Goal: Obtain resource: Obtain resource

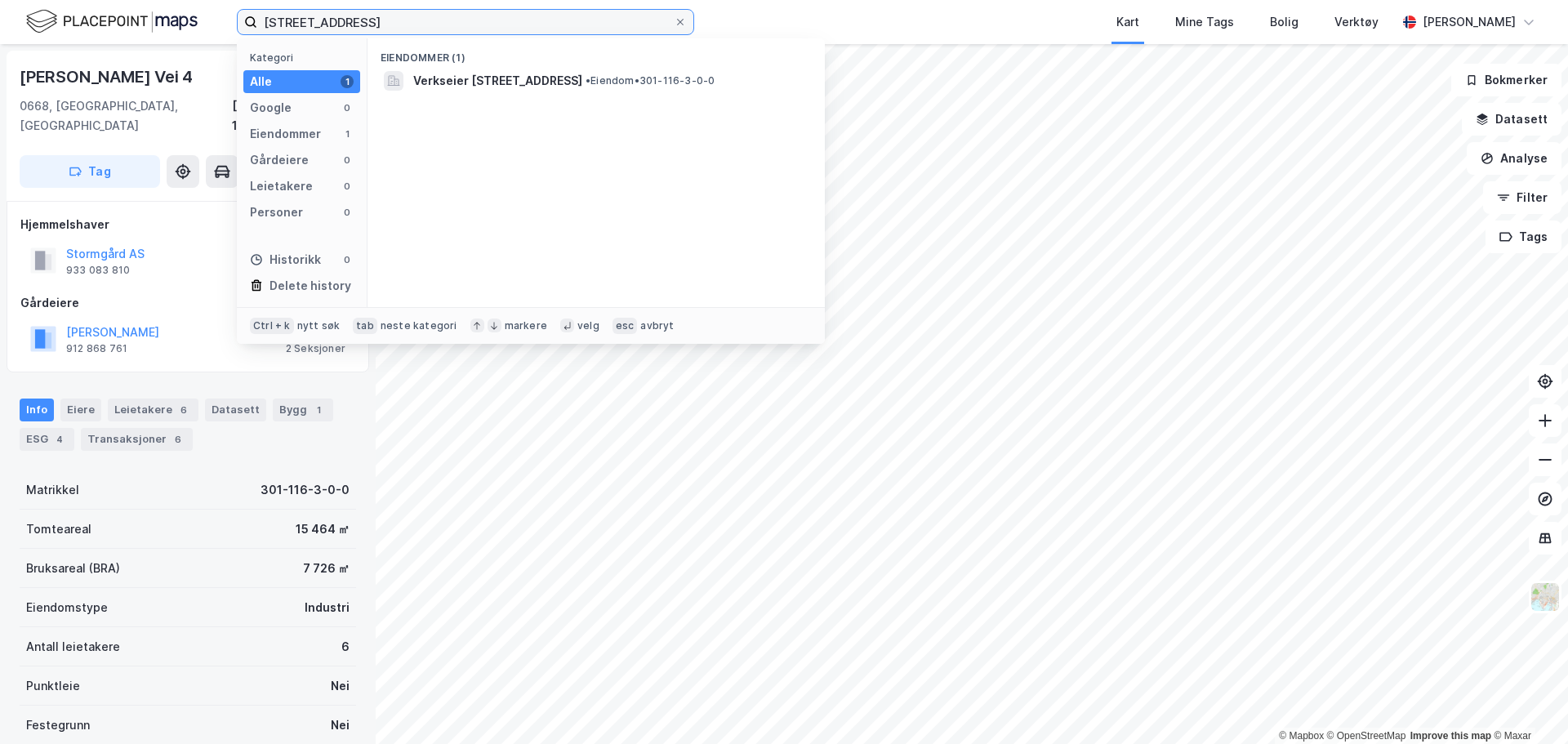
drag, startPoint x: 354, startPoint y: 19, endPoint x: 179, endPoint y: 20, distance: 175.0
click at [179, 20] on div "116/3, oslo Kategori Alle 1 Google 0 Eiendommer 1 Gårdeiere 0 Leietakere 0 Pers…" at bounding box center [784, 22] width 1568 height 44
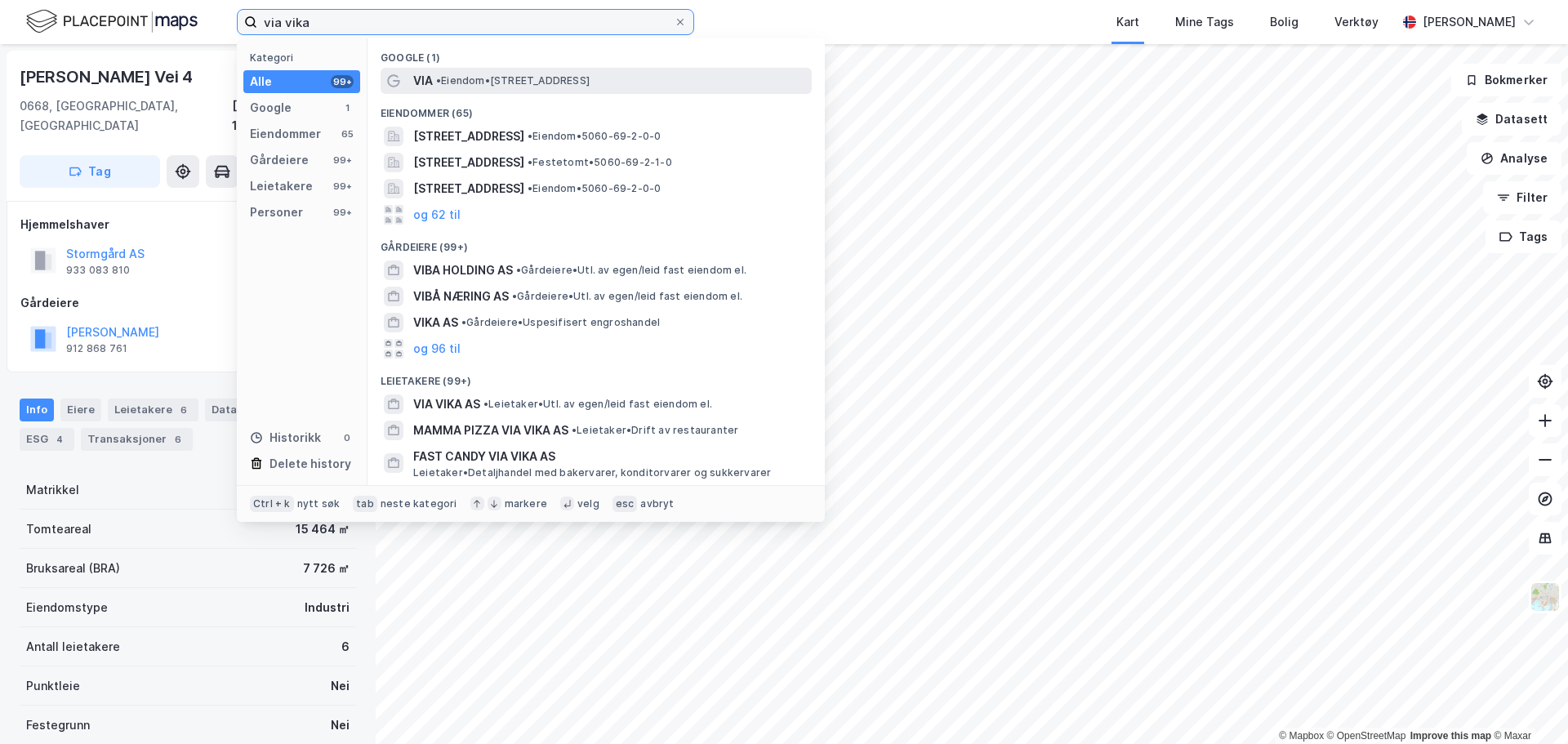
type input "via vika"
click at [448, 84] on span "• Eiendom • Ruseløkkveien 26, 0251 Oslo" at bounding box center [513, 80] width 154 height 13
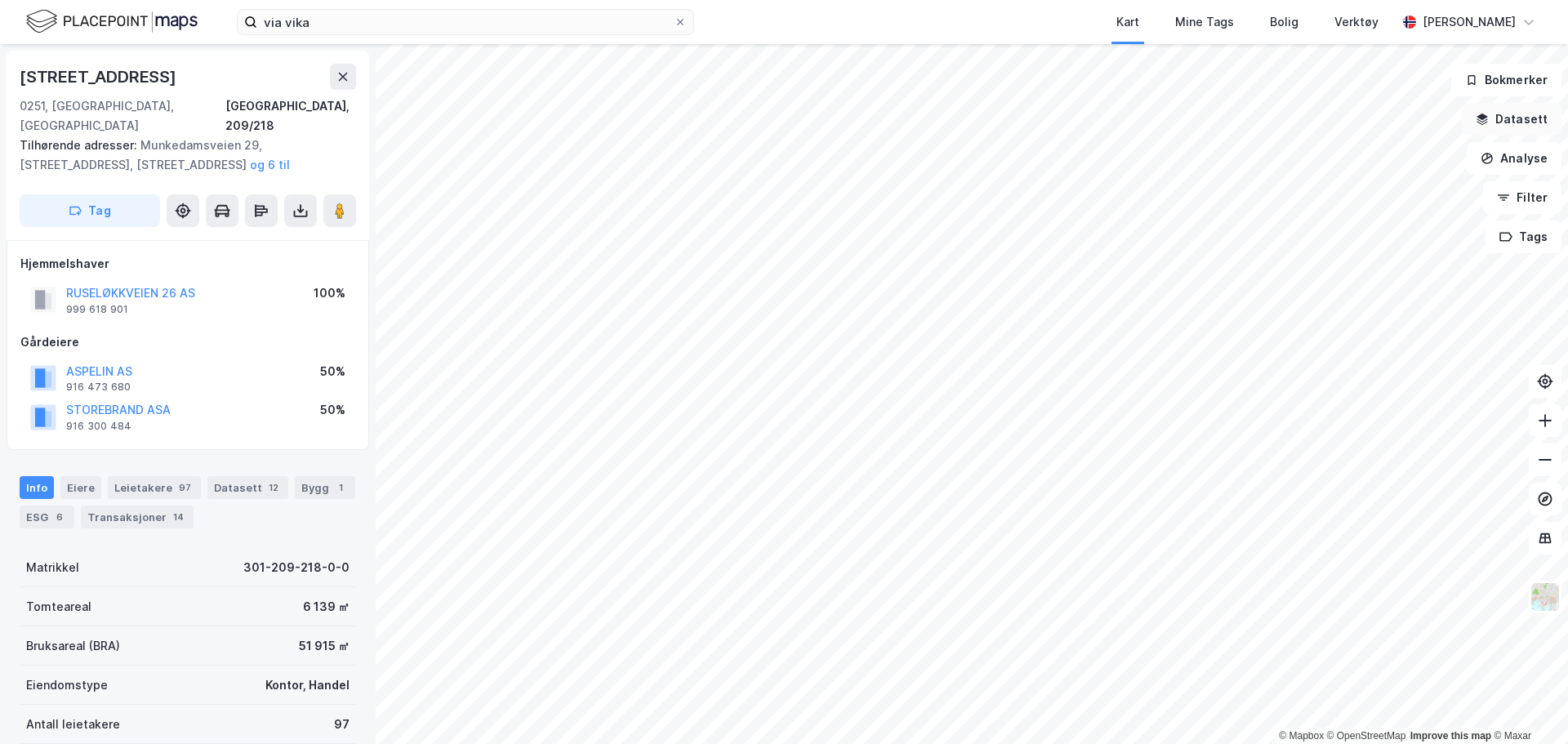
click at [1536, 124] on button "Datasett" at bounding box center [1511, 119] width 100 height 33
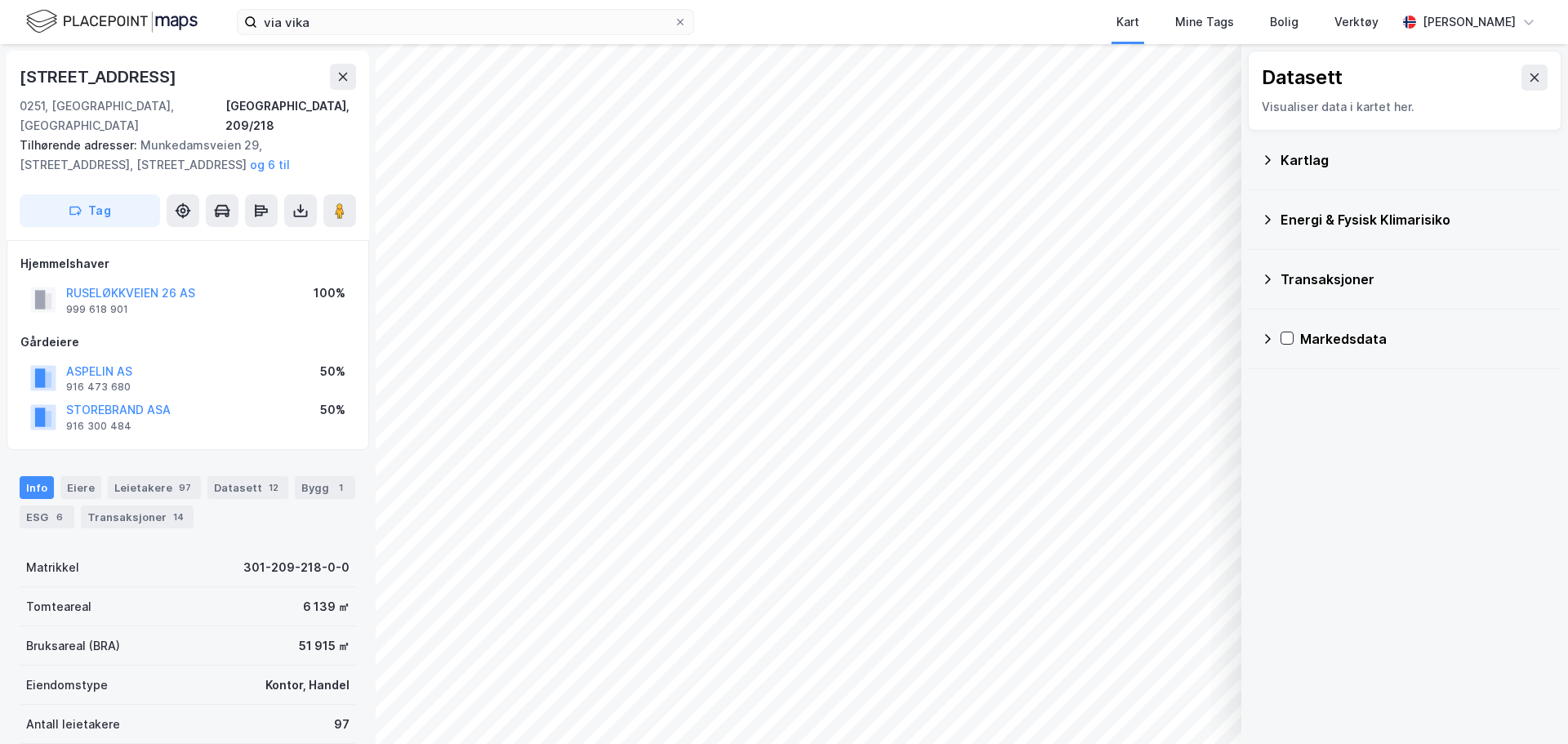
click at [1268, 161] on icon at bounding box center [1267, 159] width 13 height 13
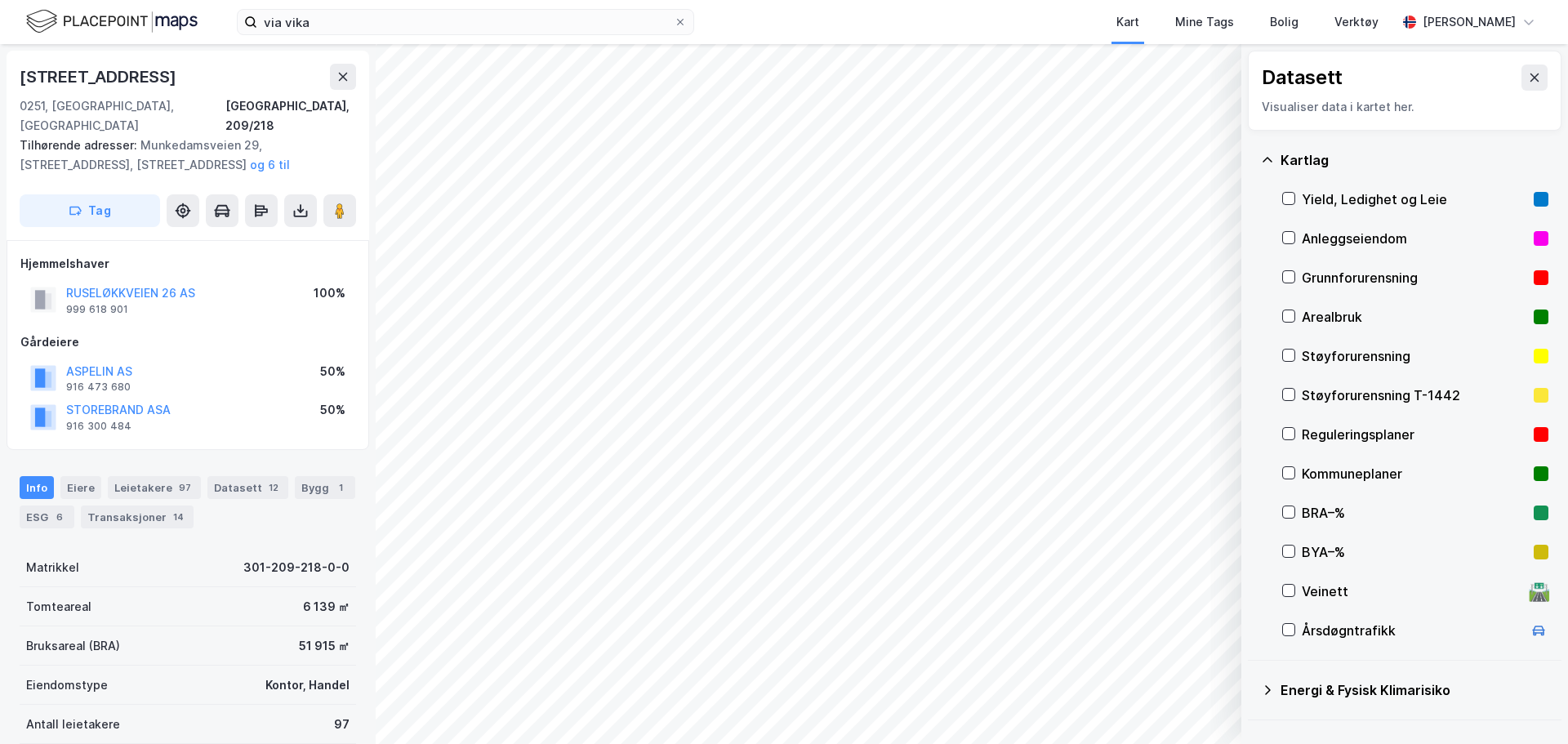
click at [1306, 236] on div "Anleggseiendom" at bounding box center [1414, 238] width 225 height 19
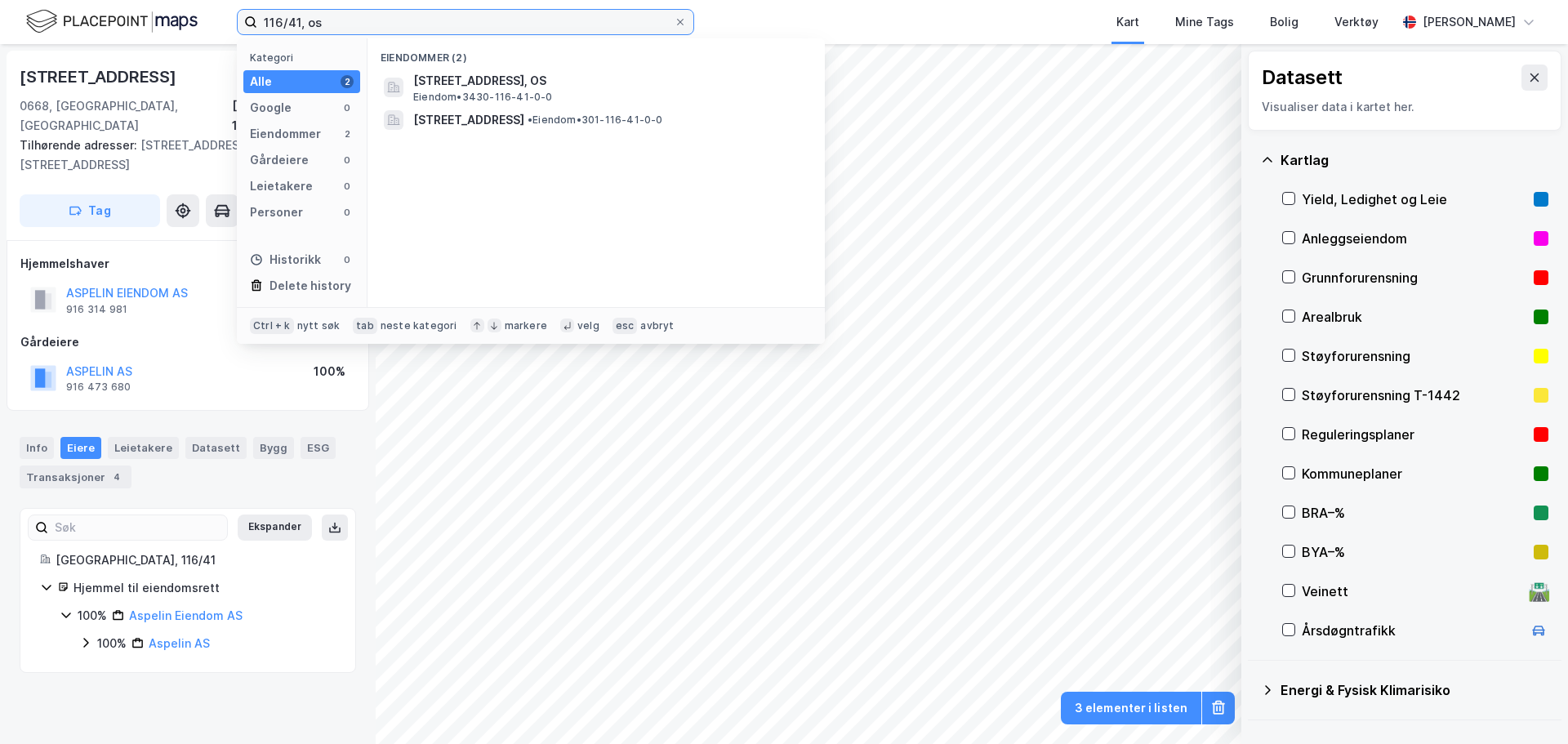
drag, startPoint x: 0, startPoint y: 0, endPoint x: 170, endPoint y: 17, distance: 170.8
click at [170, 17] on div "116/41, os Kategori Alle 2 Google 0 Eiendommer 2 Gårdeiere 0 Leietakere 0 Perso…" at bounding box center [784, 22] width 1568 height 44
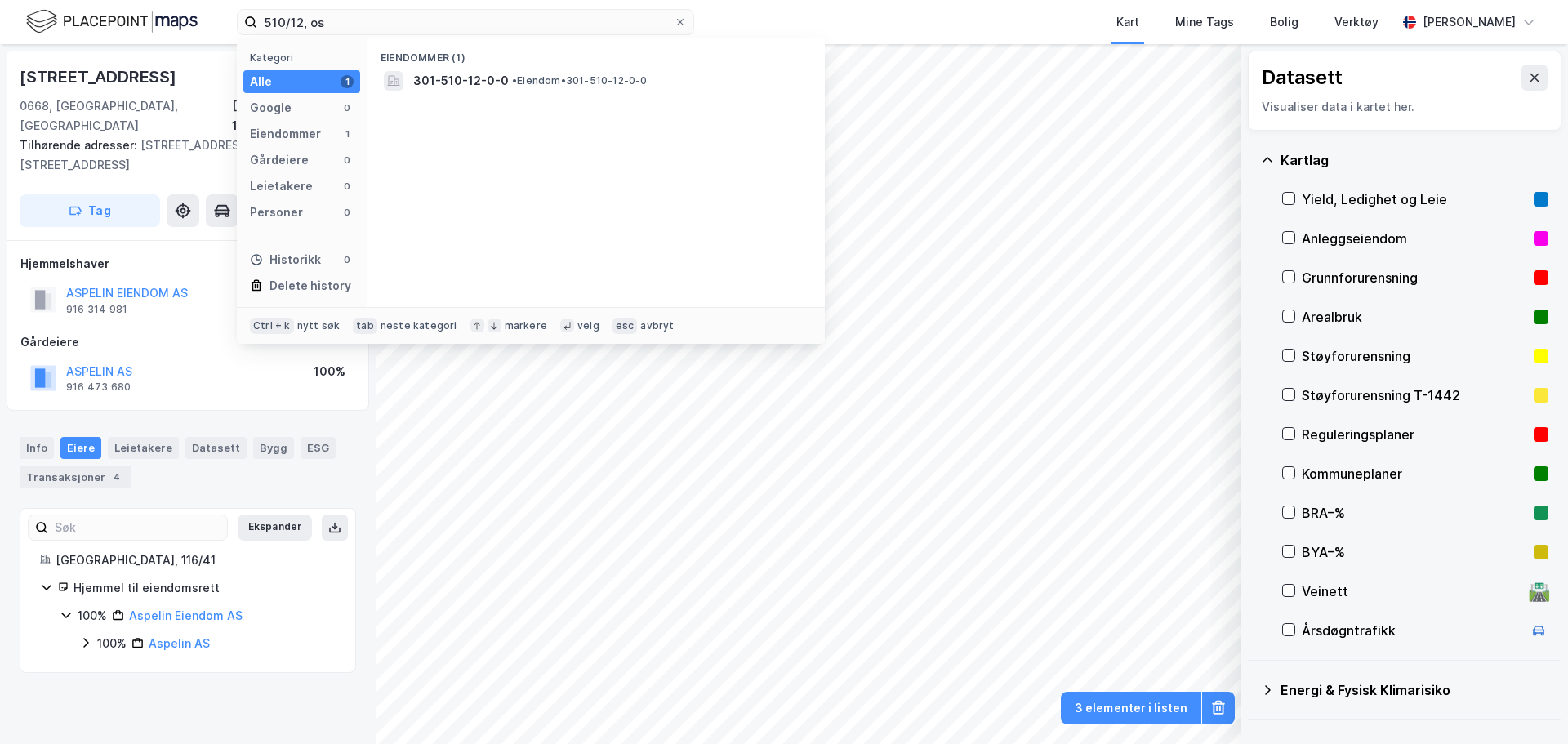
click at [463, 77] on span "301-510-12-0-0" at bounding box center [461, 80] width 95 height 19
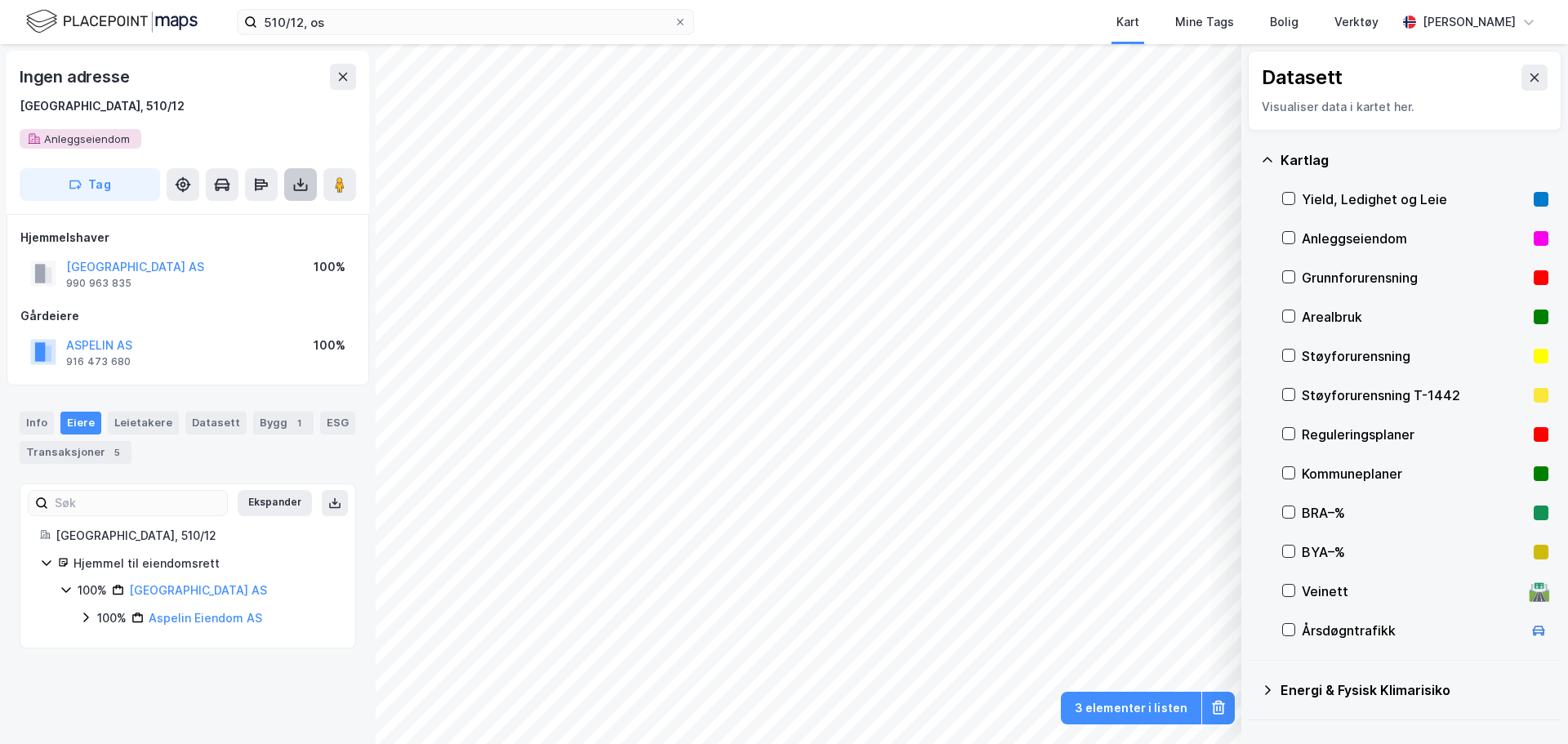
click at [305, 193] on button at bounding box center [300, 184] width 33 height 33
click at [284, 217] on div "Last ned grunnbok" at bounding box center [229, 217] width 174 height 26
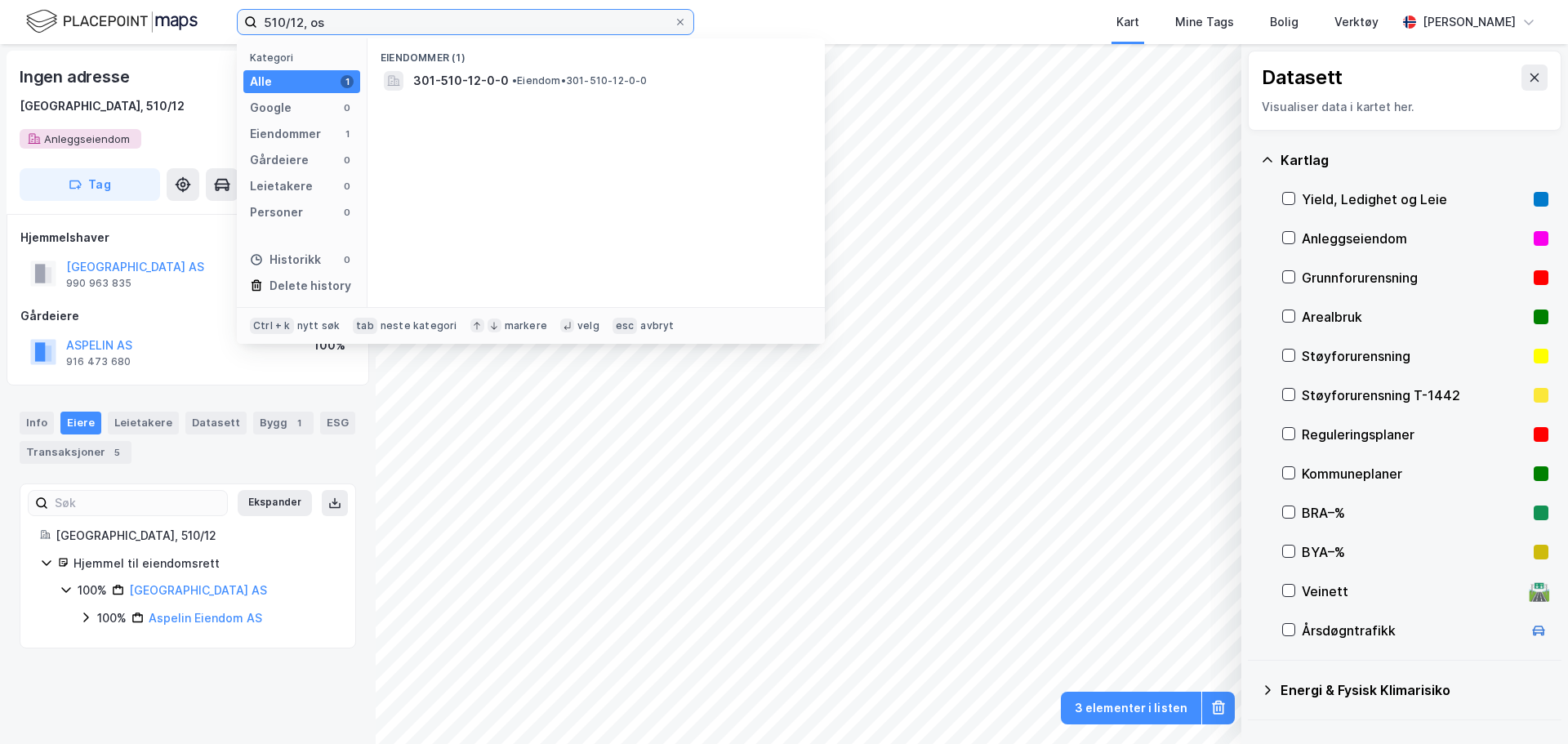
drag, startPoint x: 358, startPoint y: 17, endPoint x: 176, endPoint y: 4, distance: 182.5
click at [181, 8] on div "510/12, os Kategori Alle 1 Google 0 Eiendommer 1 Gårdeiere 0 Leietakere 0 Perso…" at bounding box center [784, 22] width 1568 height 44
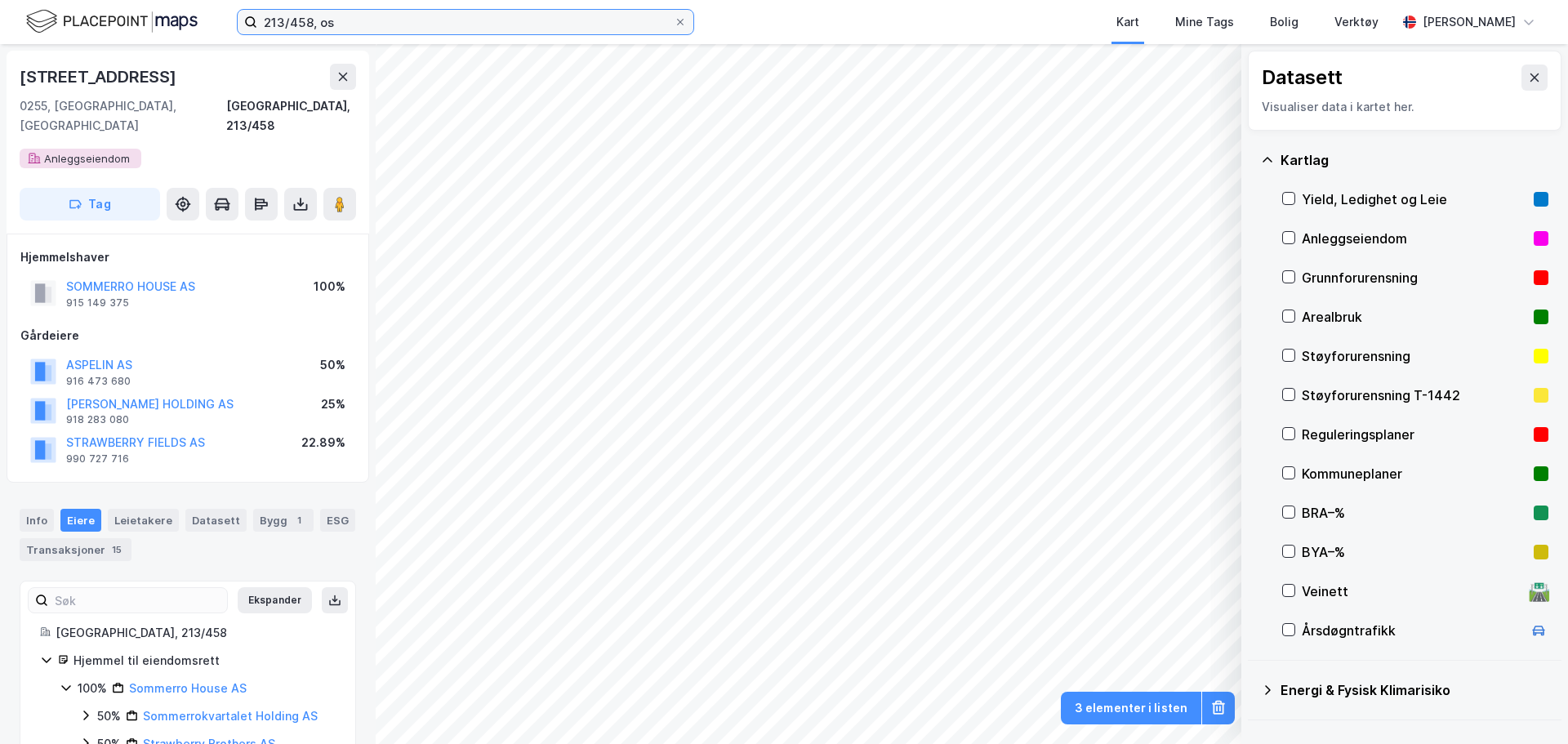
scroll to position [2, 0]
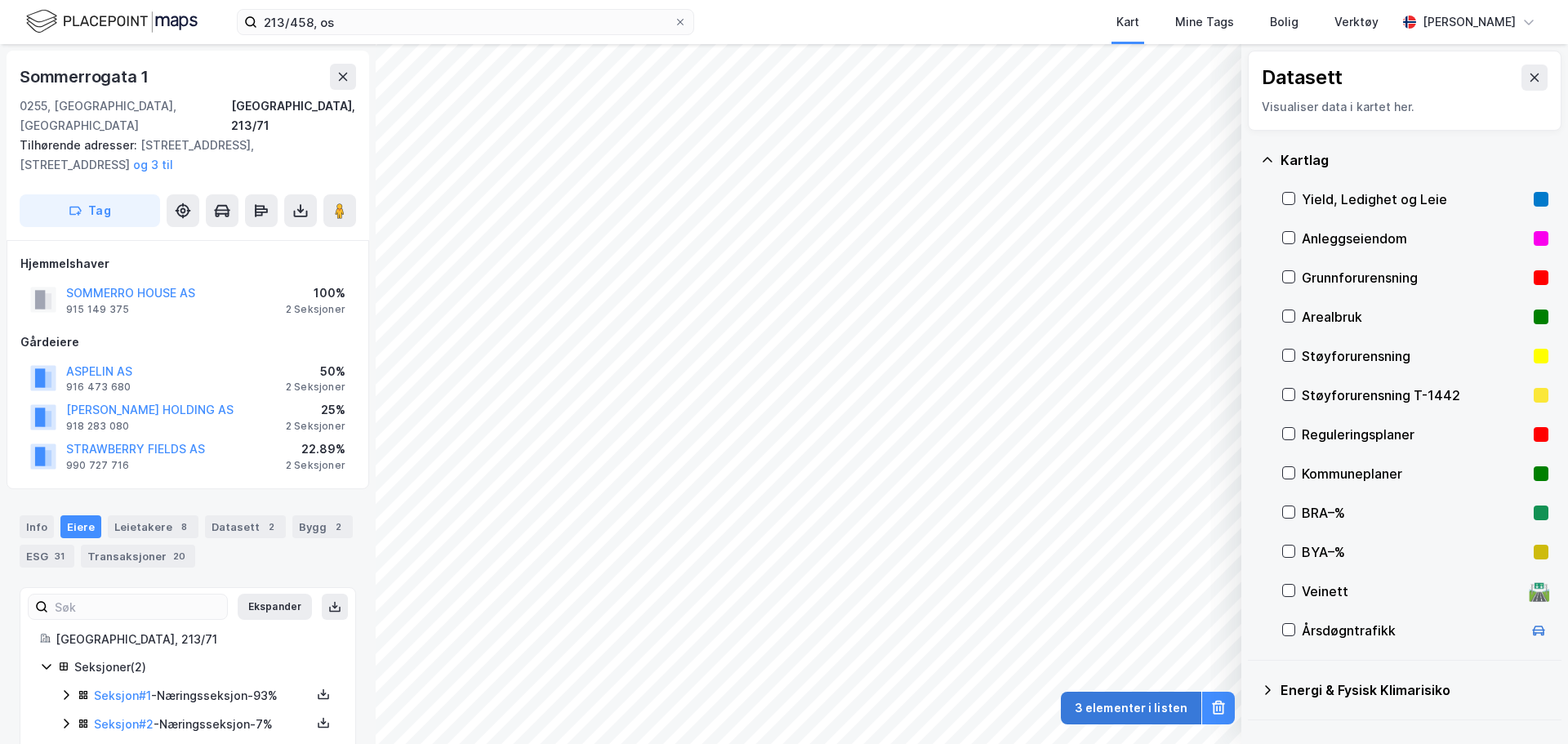
scroll to position [2, 0]
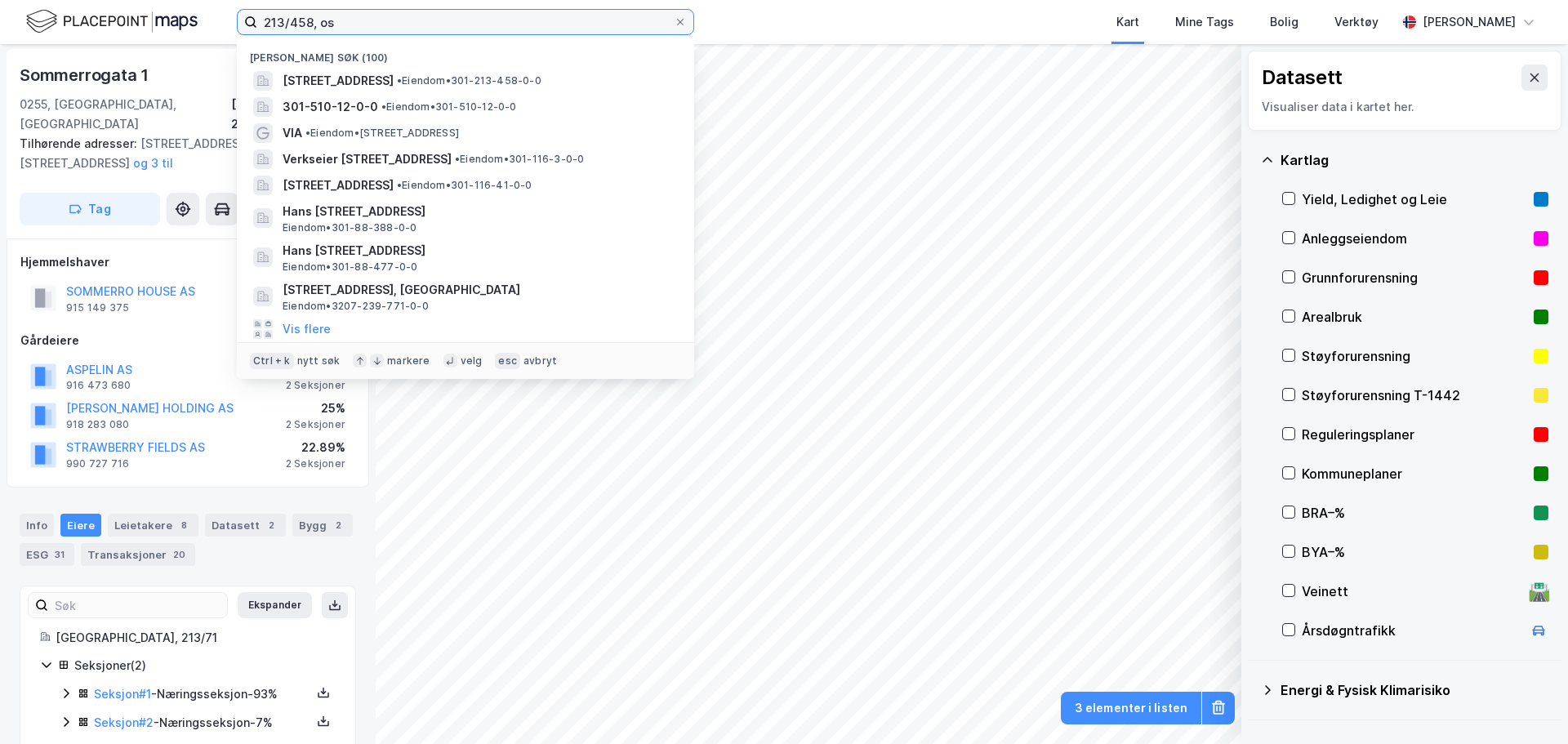
drag, startPoint x: 389, startPoint y: 15, endPoint x: 119, endPoint y: 24, distance: 270.1
click at [121, 24] on div "213/458, os Nylige søk (100) [STREET_ADDRESS] • Eiendom • 301-213-458-0-0 301-5…" at bounding box center [784, 22] width 1568 height 44
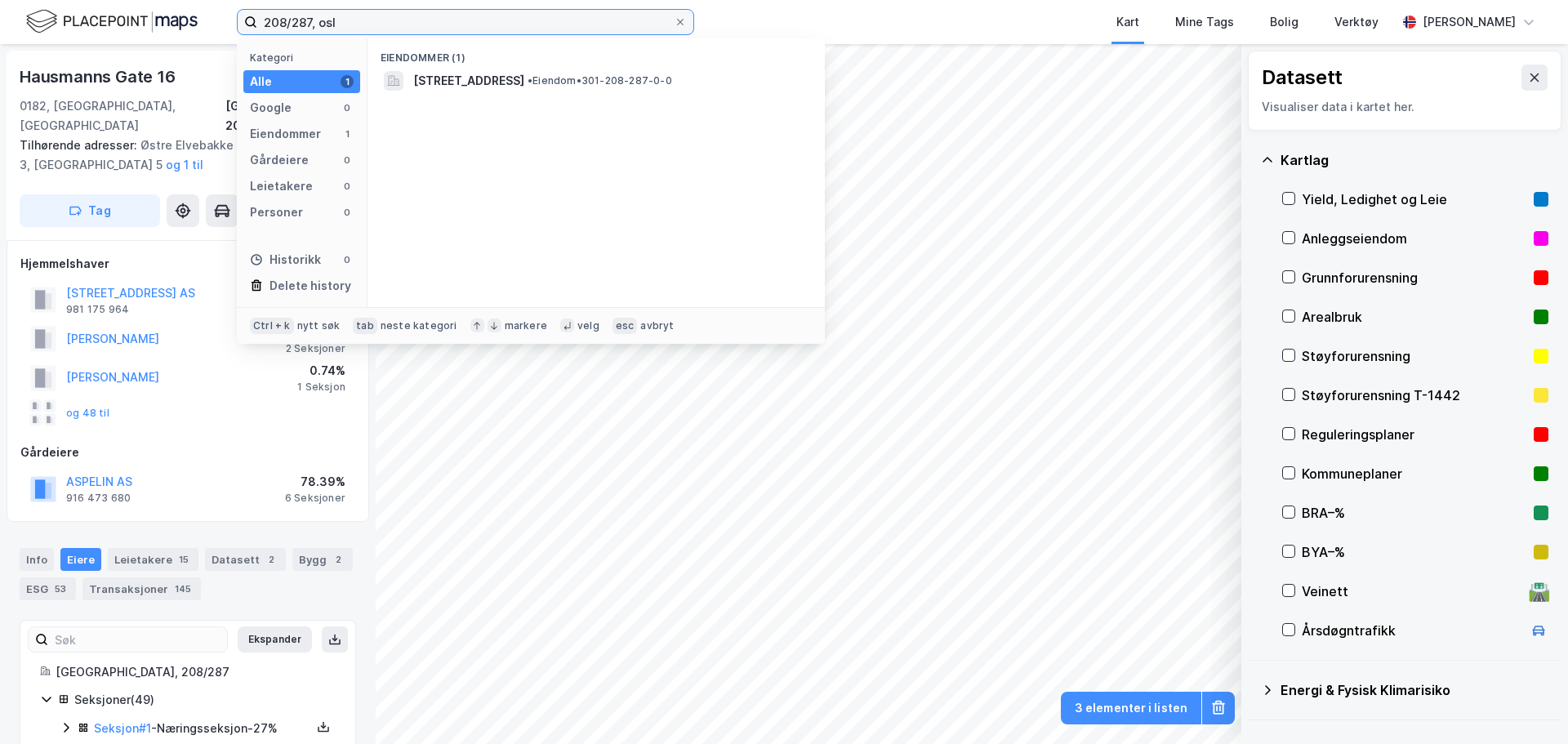
drag, startPoint x: 368, startPoint y: 21, endPoint x: 218, endPoint y: 13, distance: 150.2
click at [218, 13] on div "208/287, osl Kategori Alle 1 Google 0 Eiendommer 1 Gårdeiere 0 Leietakere 0 Per…" at bounding box center [784, 22] width 1568 height 44
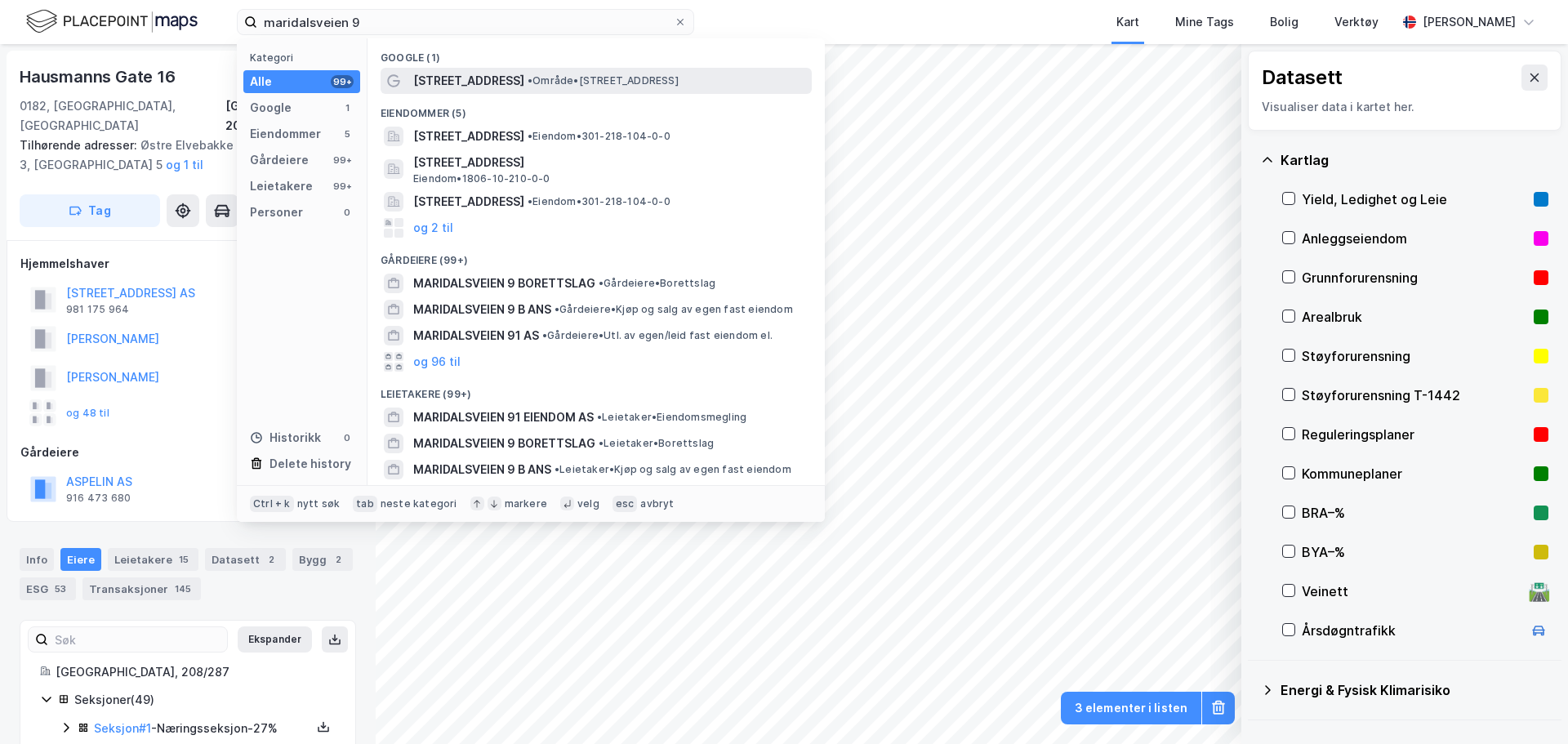
click at [577, 71] on div "[STREET_ADDRESS] • Område • [STREET_ADDRESS]" at bounding box center [611, 80] width 396 height 19
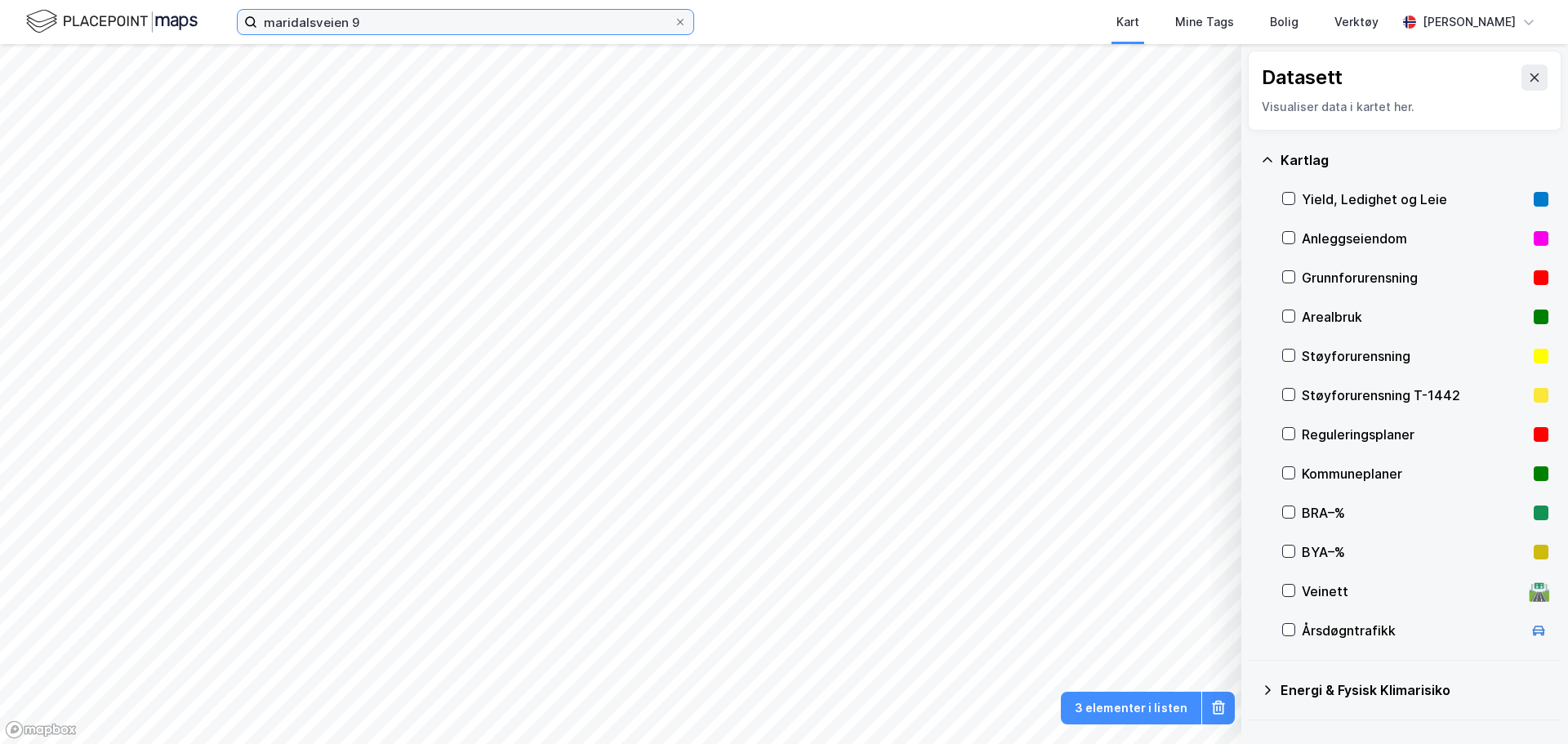
click at [488, 26] on input "maridalsveien 9" at bounding box center [466, 22] width 417 height 24
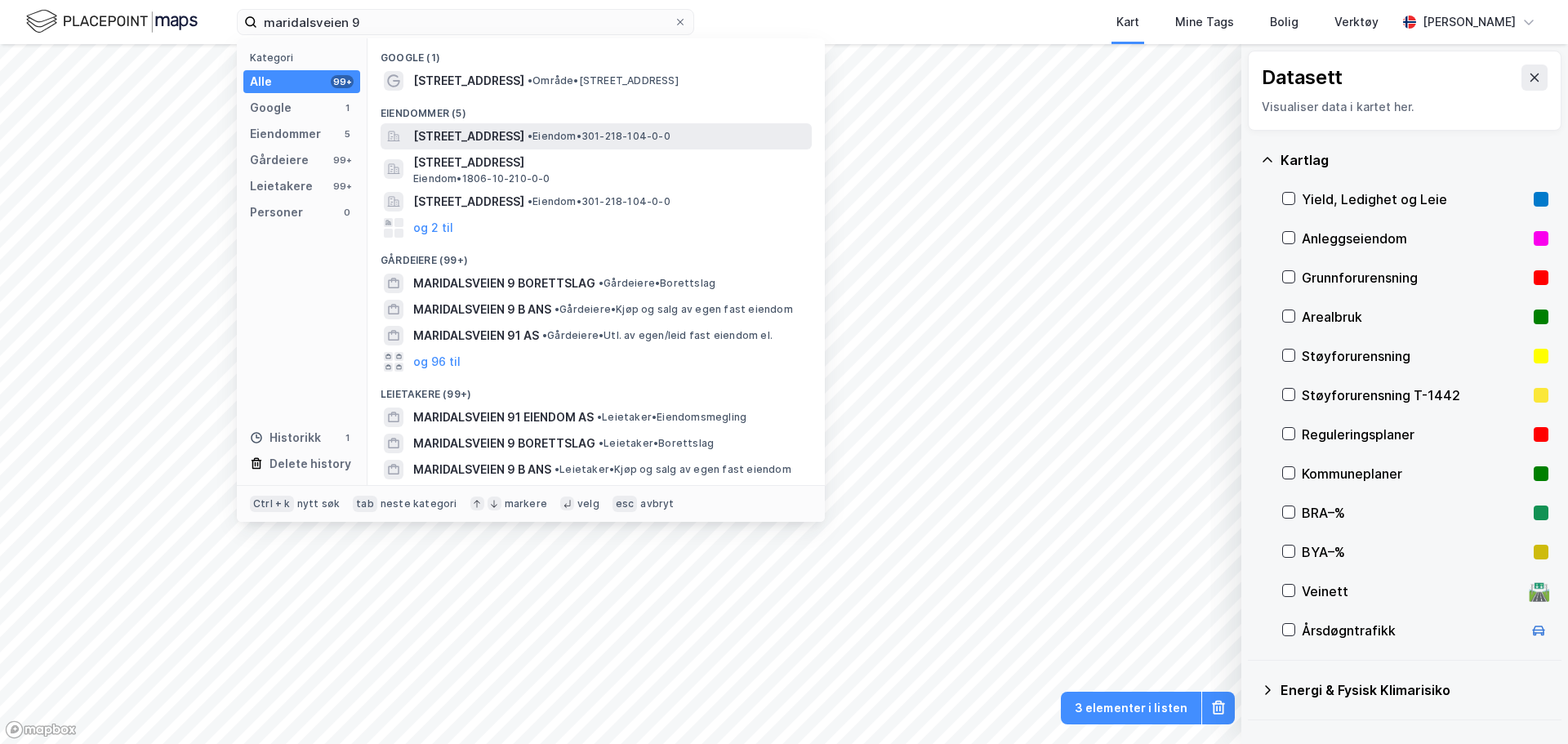
click at [520, 127] on span "[STREET_ADDRESS]" at bounding box center [469, 136] width 111 height 19
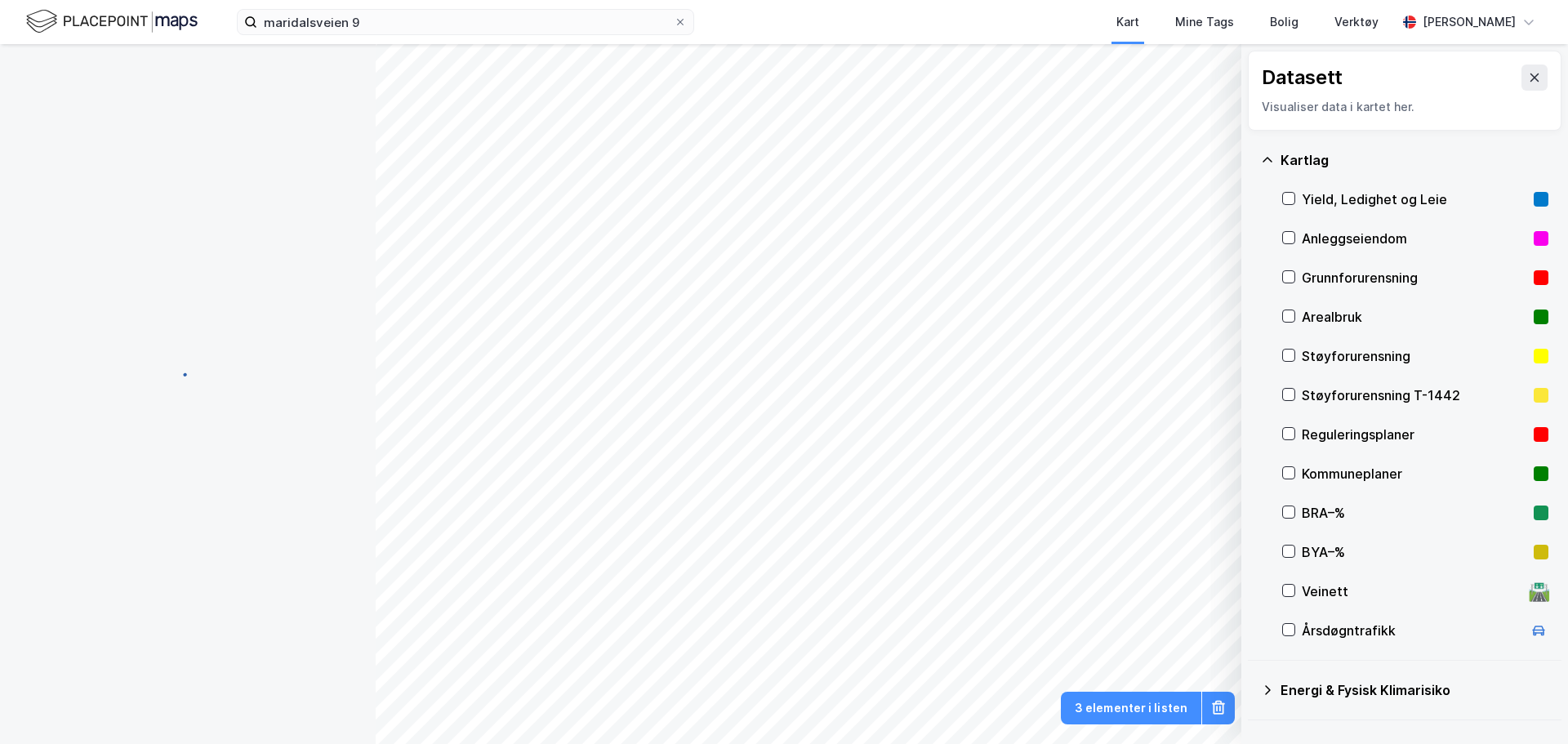
scroll to position [2, 0]
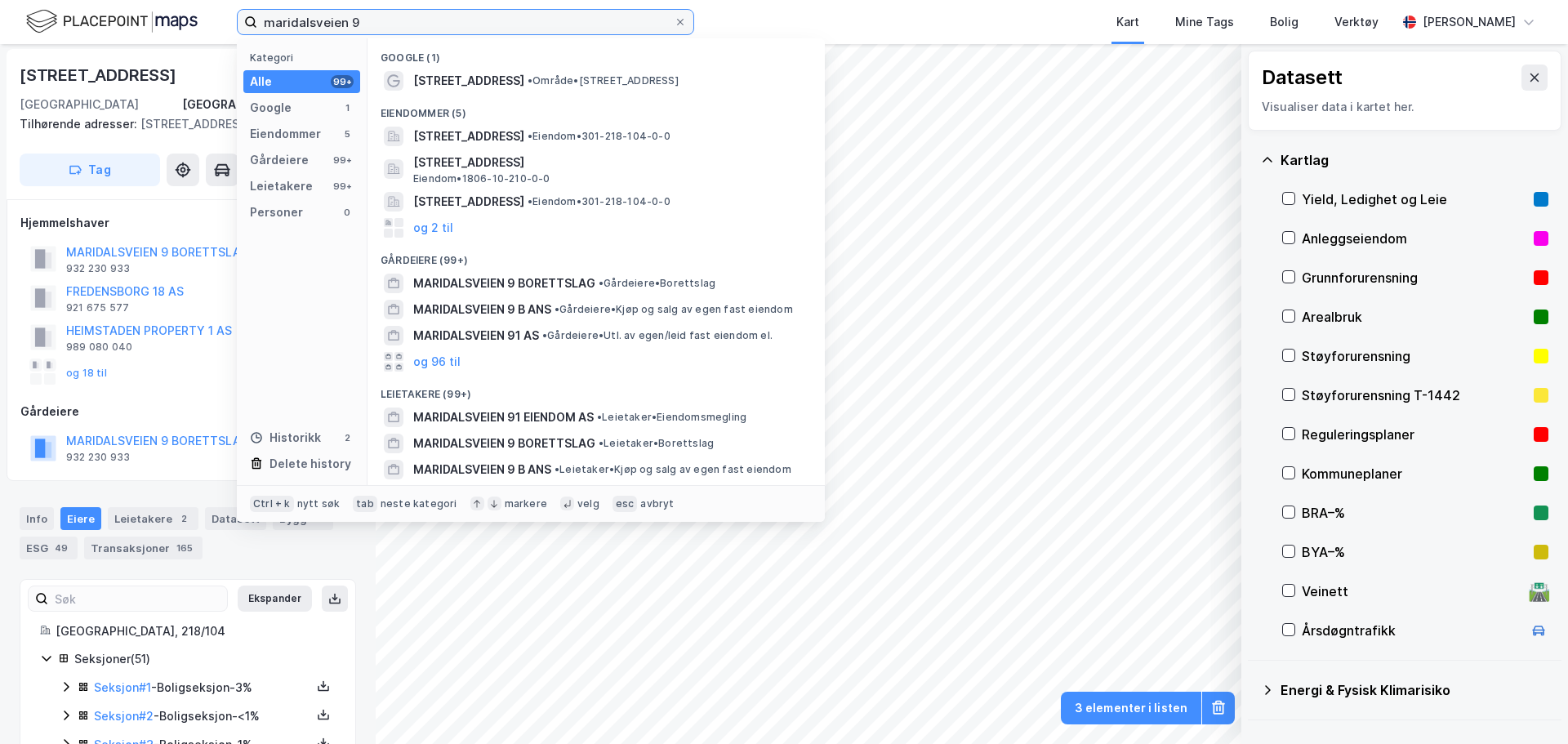
drag, startPoint x: 459, startPoint y: 31, endPoint x: 157, endPoint y: 1, distance: 303.5
click at [158, 1] on div "maridalsveien 9 Kategori Alle 99+ Google 1 Eiendommer 5 Gårdeiere 99+ Leietaker…" at bounding box center [784, 22] width 1568 height 44
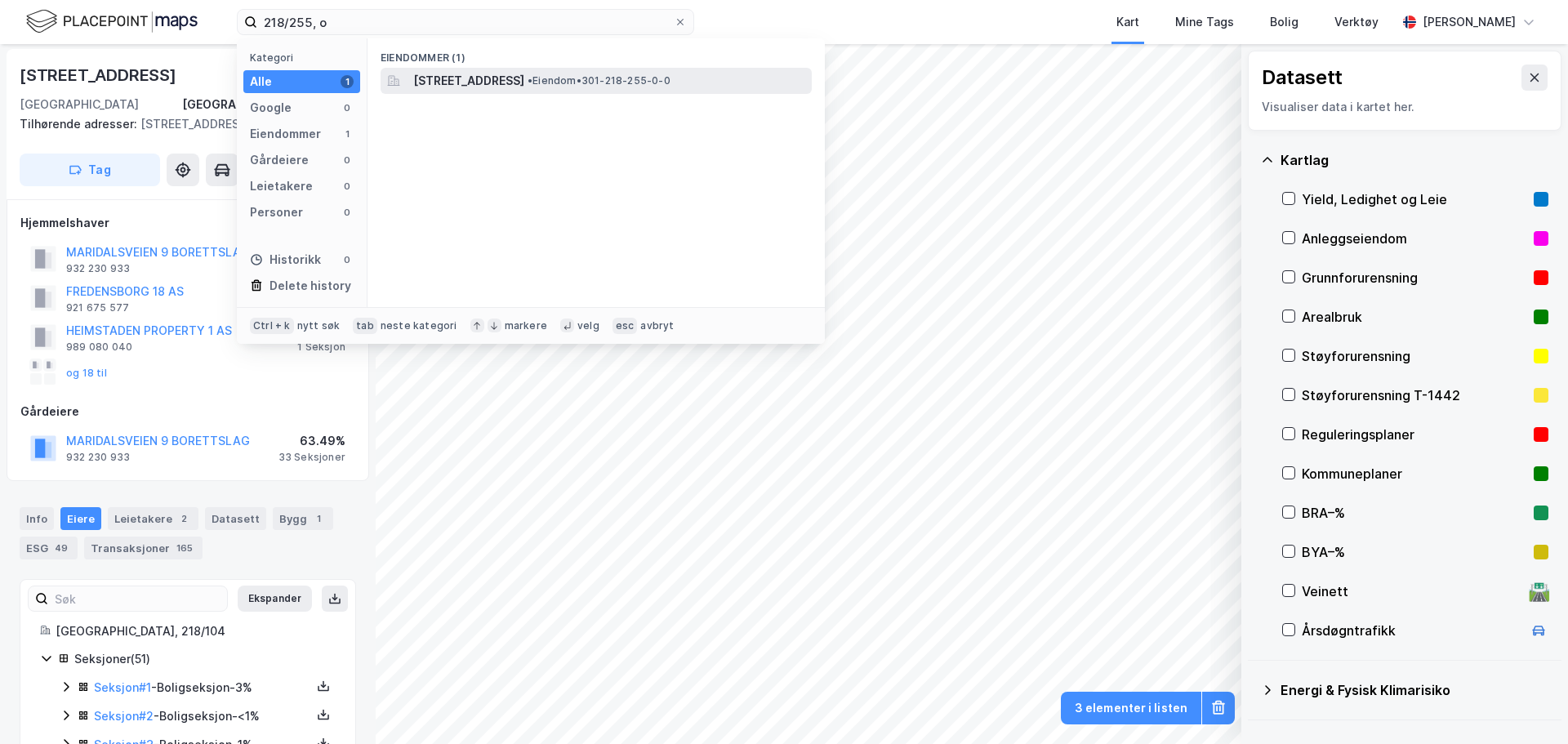
click at [455, 68] on div "[STREET_ADDRESS] • Eiendom • 301-218-255-0-0" at bounding box center [595, 80] width 431 height 26
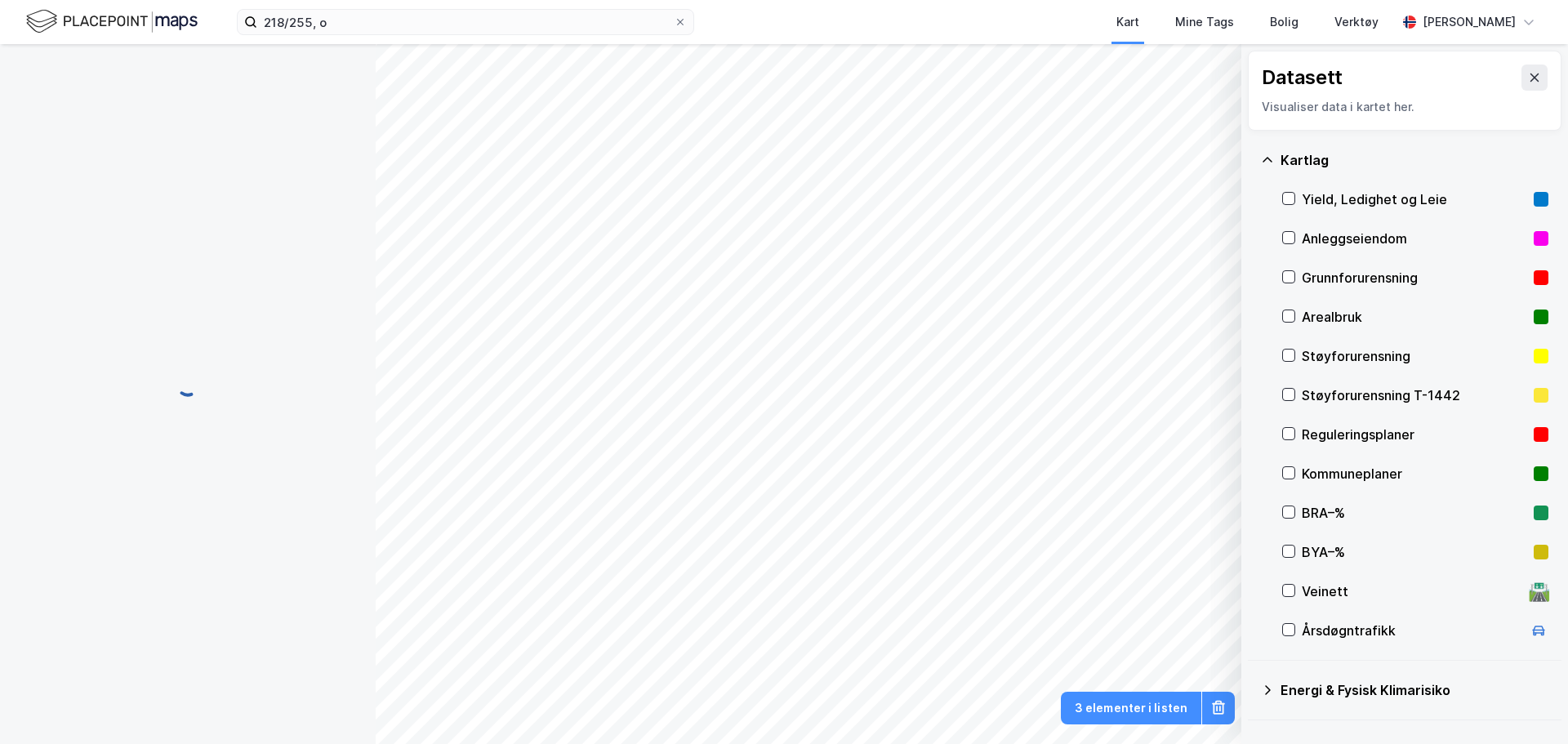
scroll to position [2, 0]
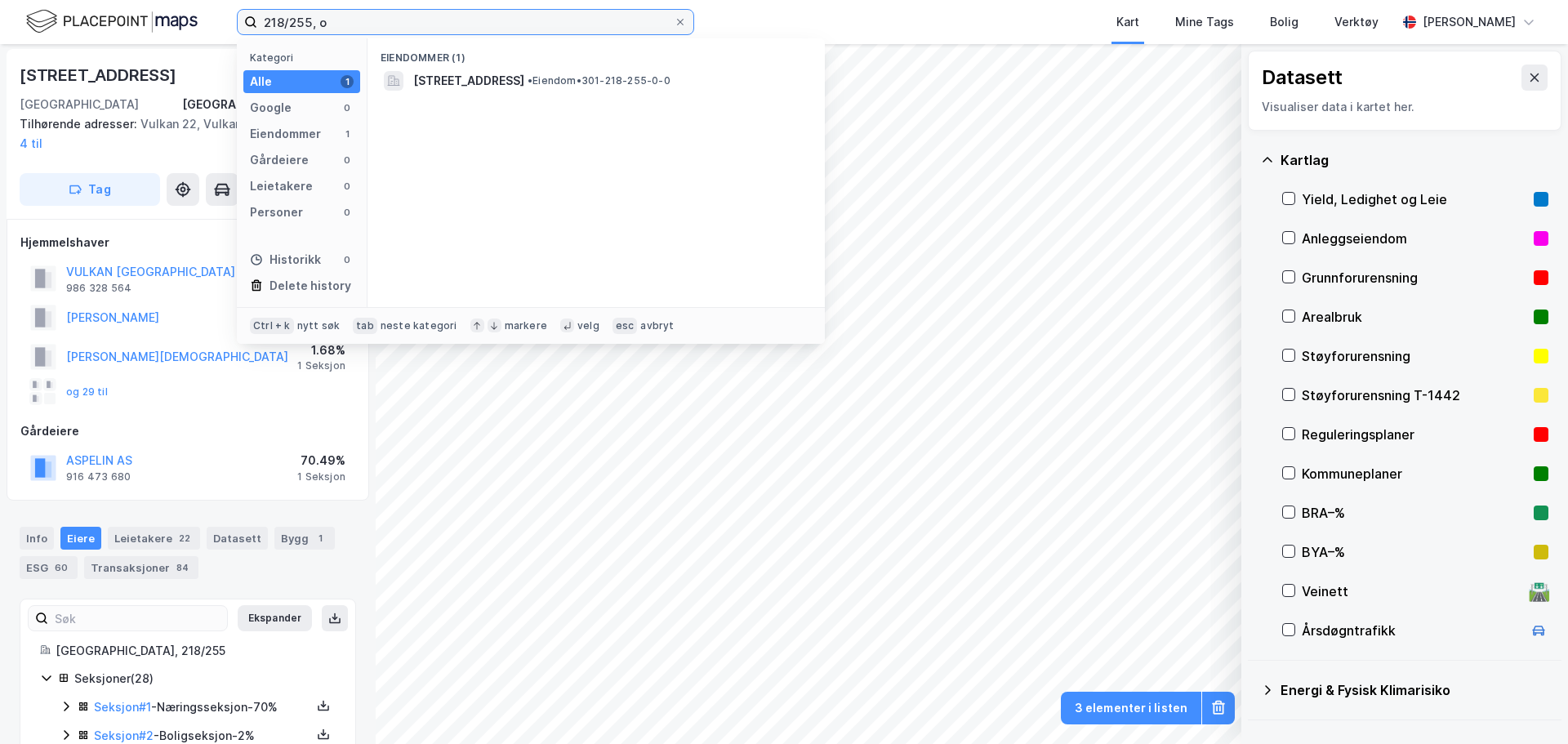
click at [297, 23] on input "218/255, o" at bounding box center [466, 22] width 417 height 24
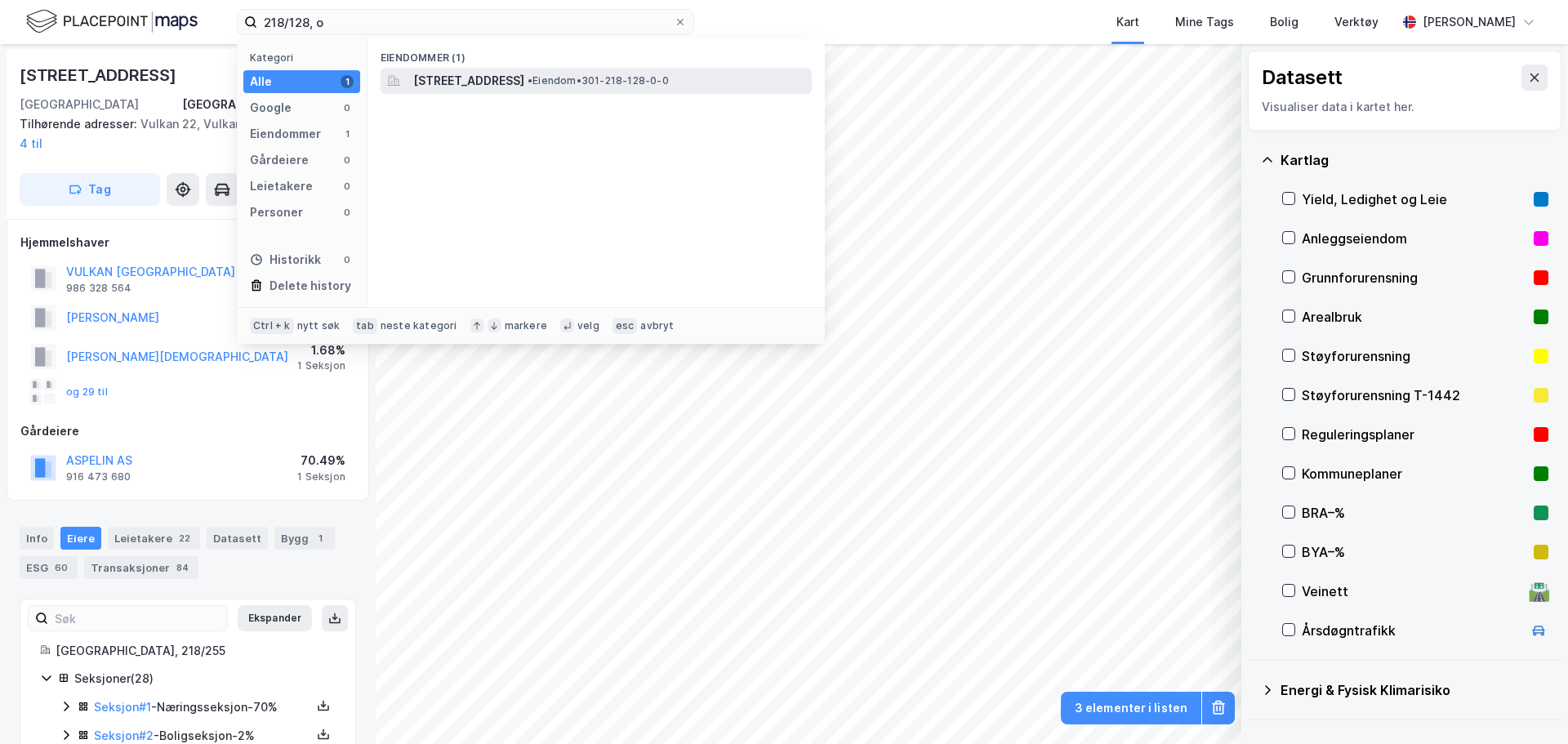
click at [510, 81] on span "[STREET_ADDRESS]" at bounding box center [469, 80] width 111 height 19
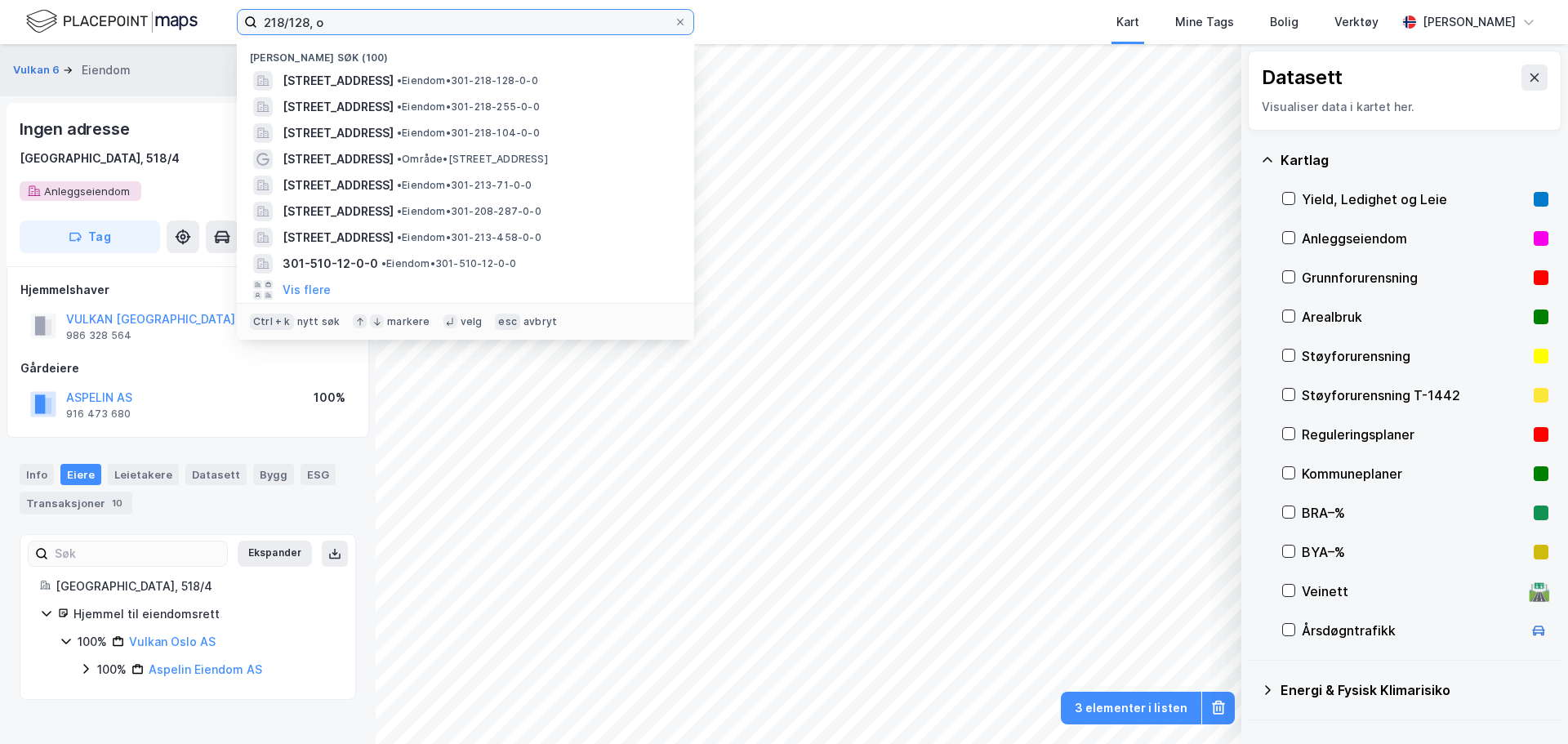
drag, startPoint x: 354, startPoint y: 24, endPoint x: 278, endPoint y: 3, distance: 78.8
click at [263, 24] on input "218/128, o" at bounding box center [466, 22] width 417 height 24
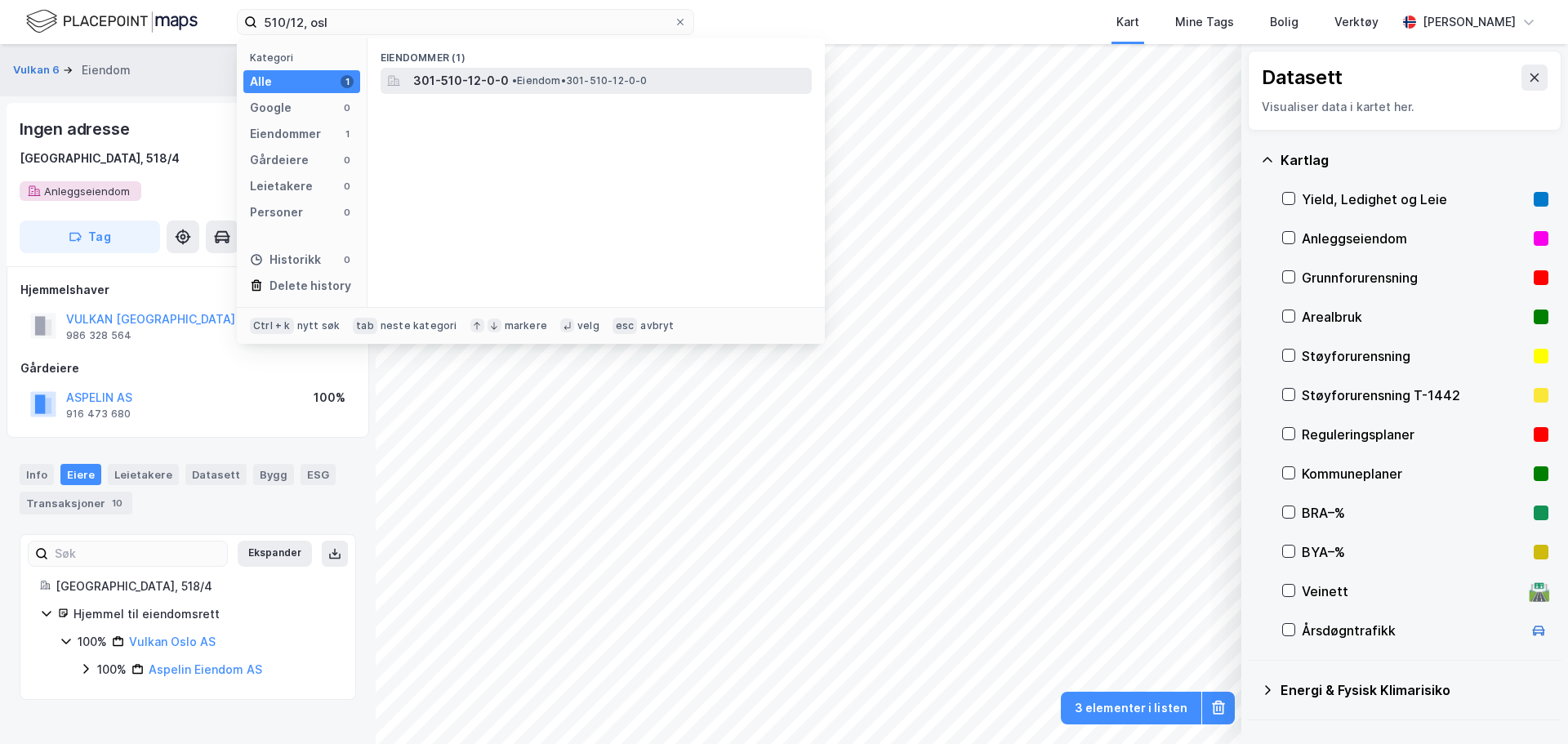
click at [541, 74] on span "• Eiendom • 301-510-12-0-0" at bounding box center [579, 80] width 136 height 13
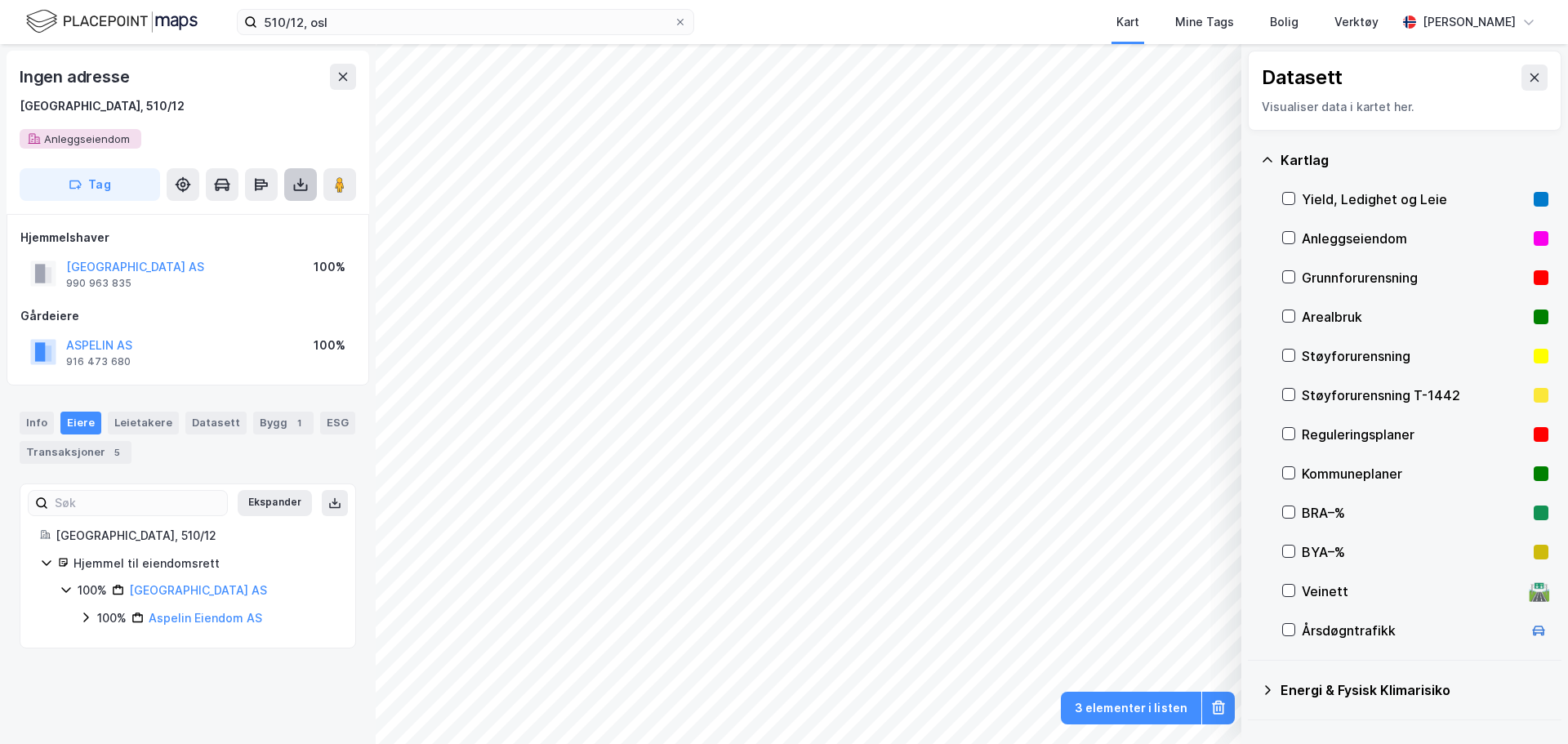
click at [294, 179] on icon at bounding box center [300, 184] width 16 height 16
click at [274, 219] on div "Last ned grunnbok" at bounding box center [229, 217] width 174 height 26
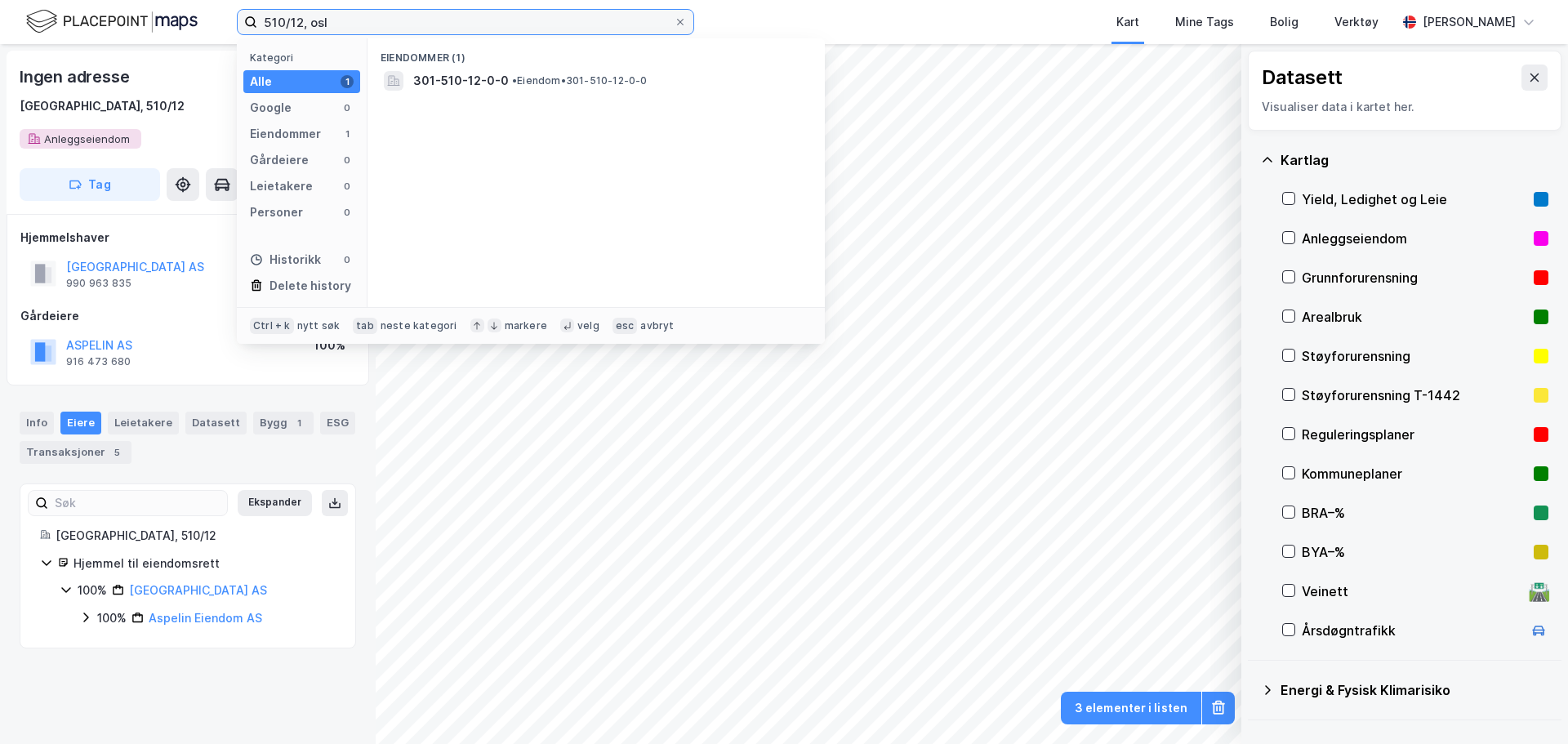
drag, startPoint x: 358, startPoint y: 17, endPoint x: 176, endPoint y: 11, distance: 182.1
click at [176, 11] on div "510/12, osl Kategori Alle 1 Google 0 Eiendommer 1 Gårdeiere 0 Leietakere 0 Pers…" at bounding box center [784, 22] width 1568 height 44
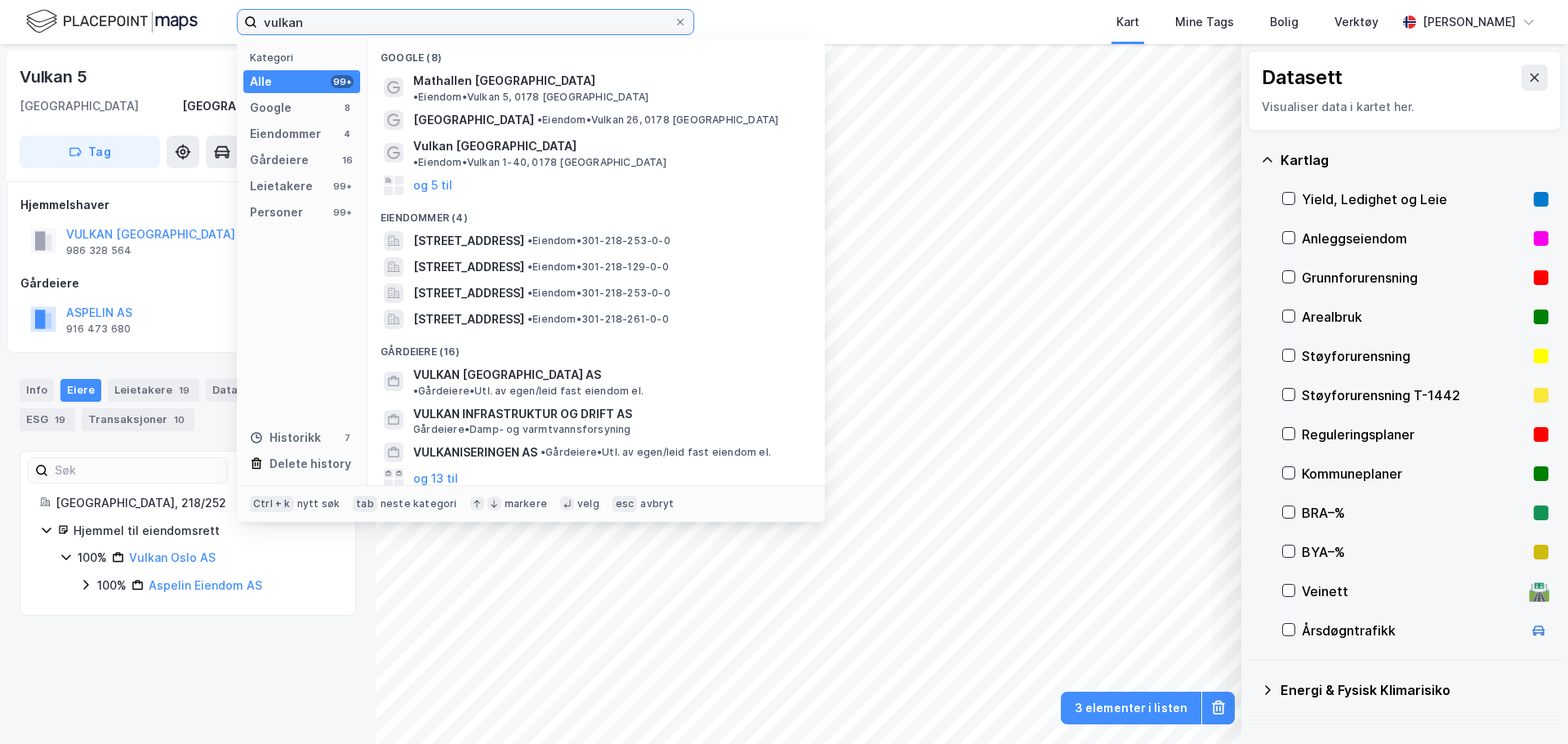
drag, startPoint x: 336, startPoint y: 17, endPoint x: 203, endPoint y: 23, distance: 133.1
click at [208, 23] on div "vulkan Kategori Alle 99+ Google 8 Eiendommer 4 Gårdeiere 16 Leietakere 99+ Pers…" at bounding box center [784, 22] width 1568 height 44
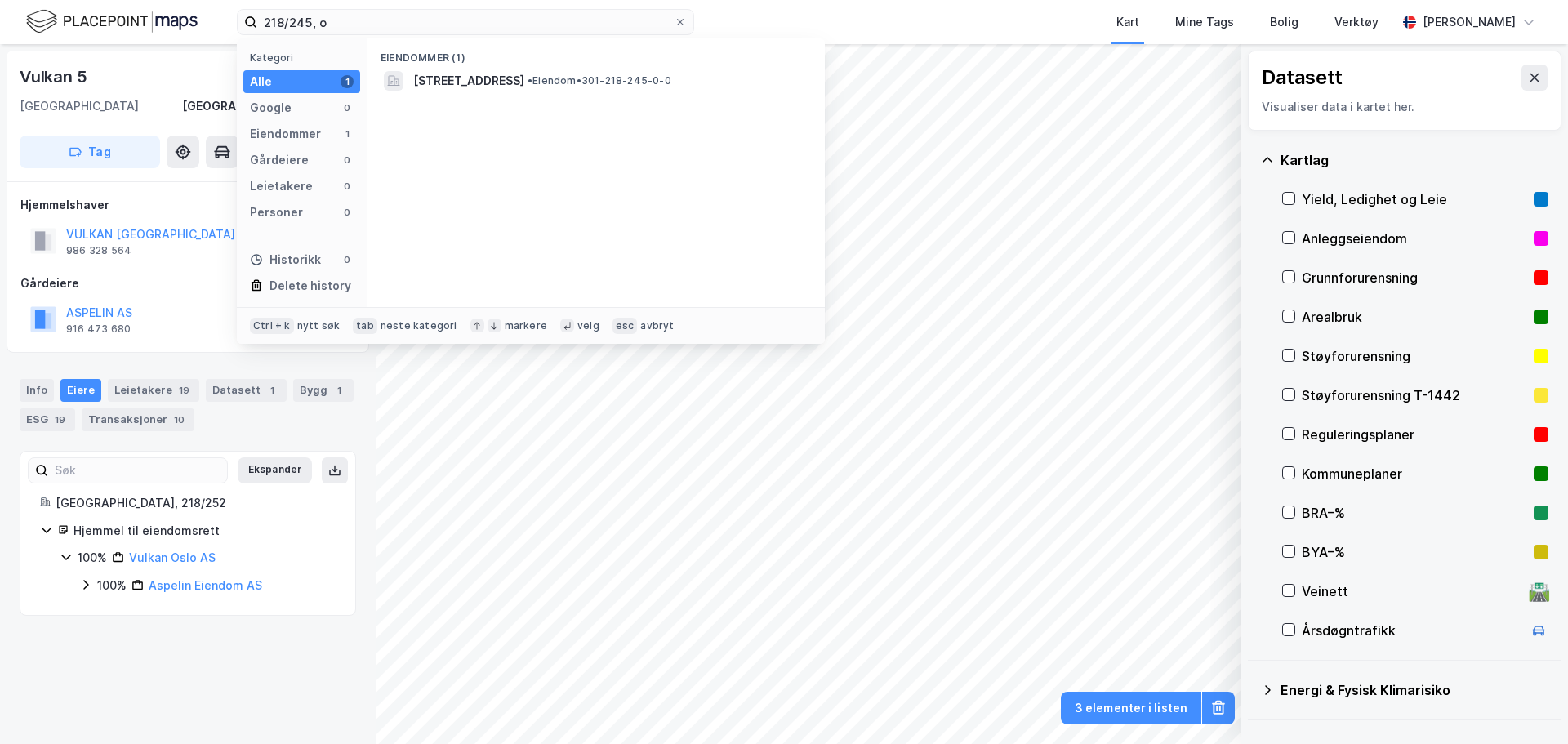
click at [503, 84] on span "[STREET_ADDRESS]" at bounding box center [469, 80] width 111 height 19
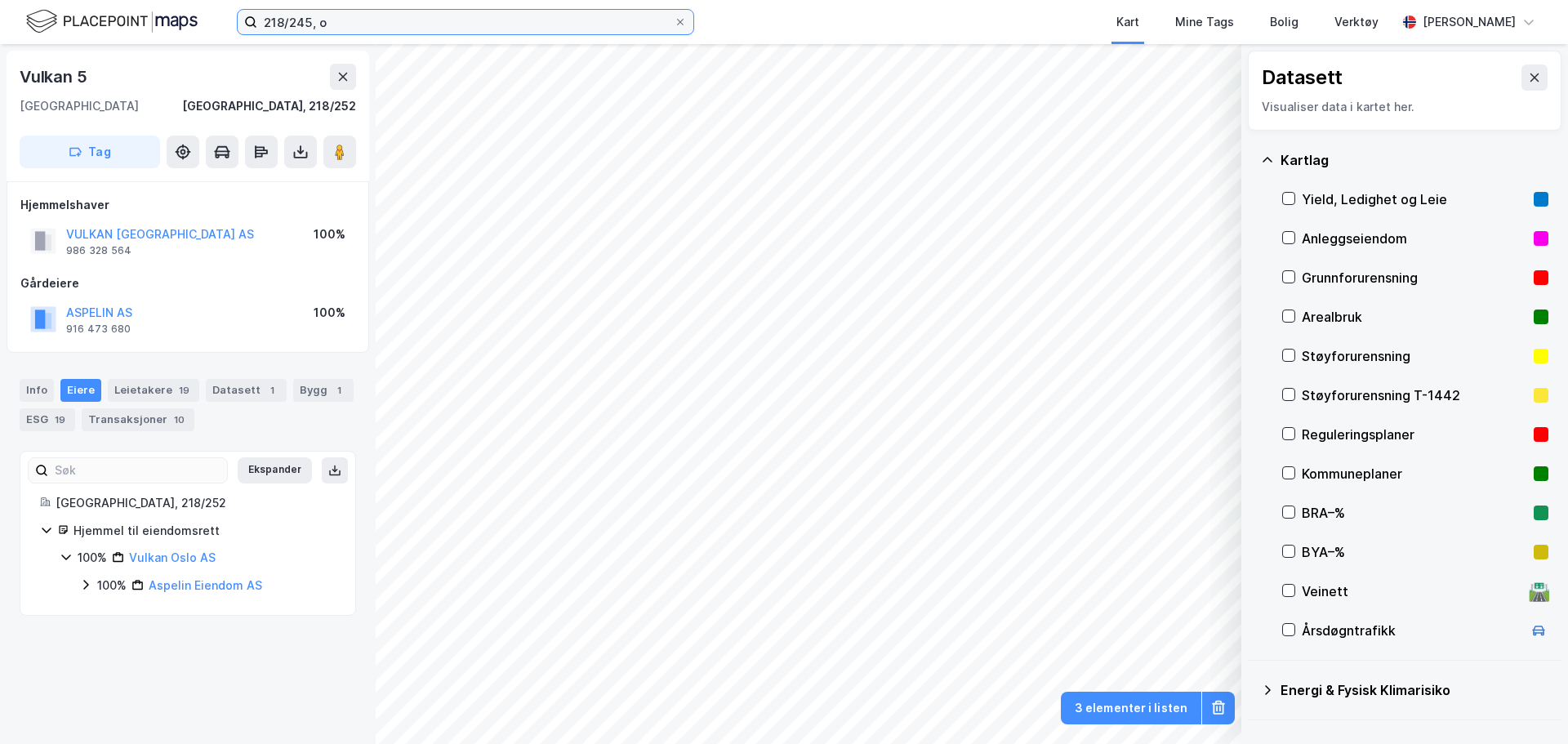
click at [300, 21] on input "218/245, o" at bounding box center [466, 22] width 417 height 24
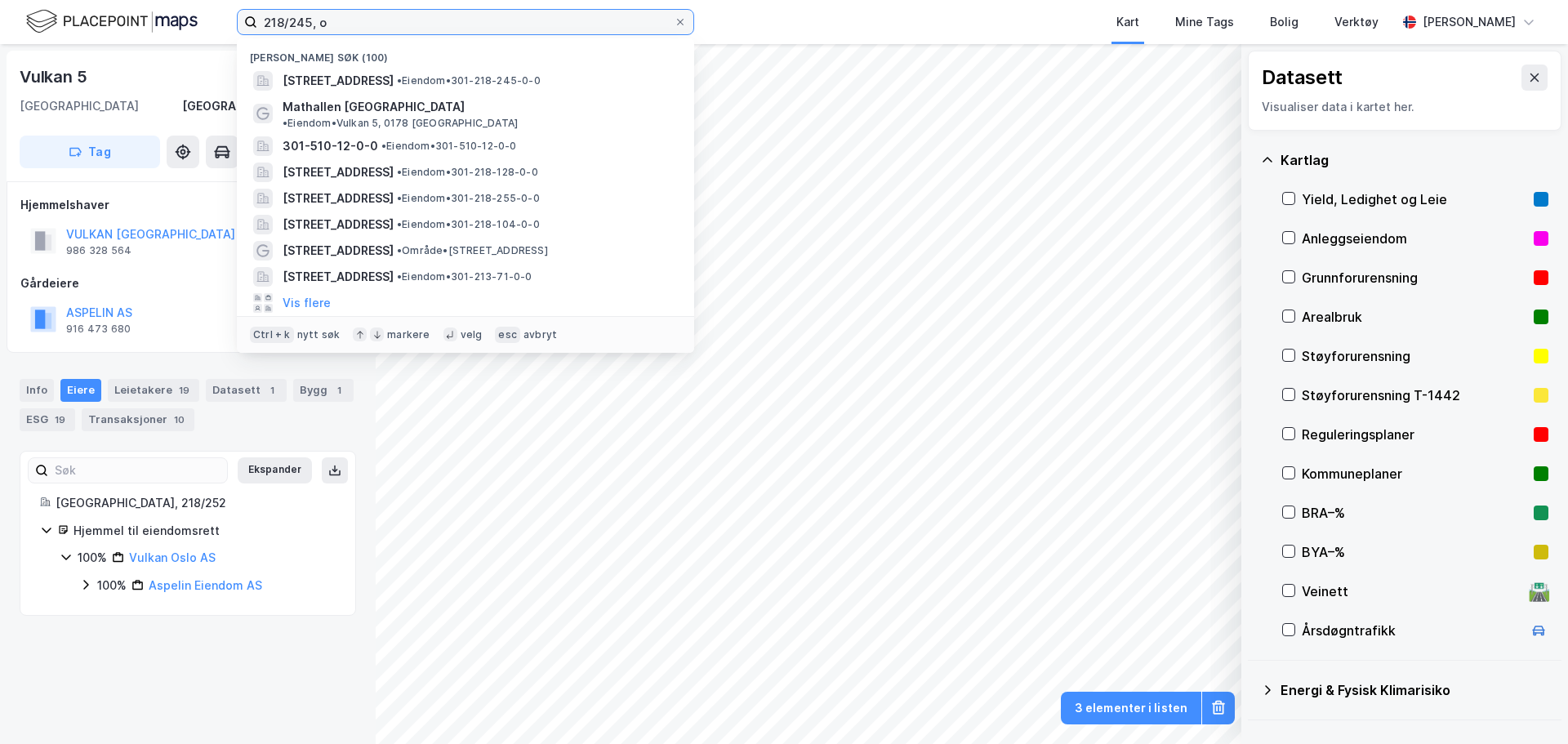
click at [300, 21] on input "218/245, o" at bounding box center [466, 22] width 417 height 24
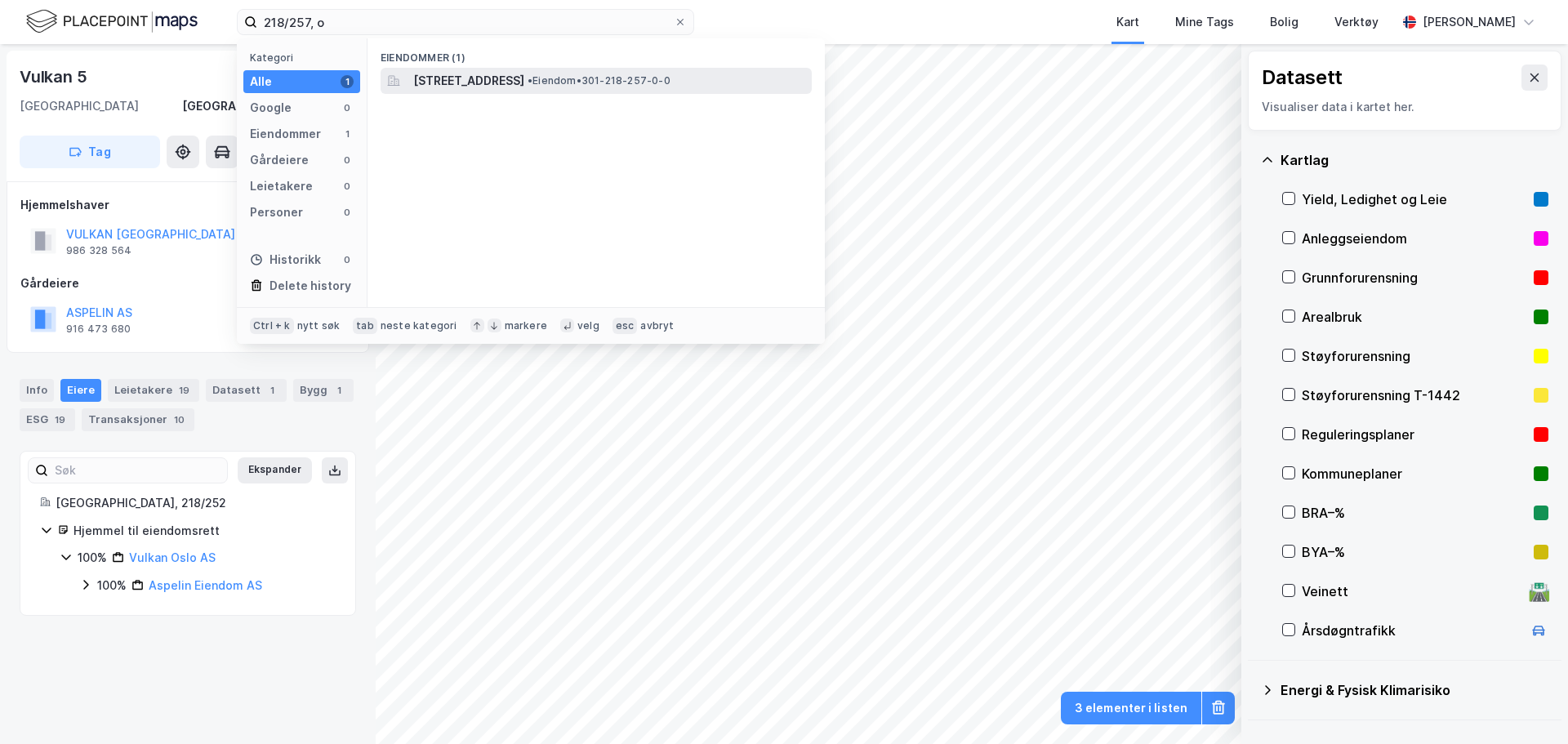
click at [453, 80] on span "[STREET_ADDRESS]" at bounding box center [469, 80] width 111 height 19
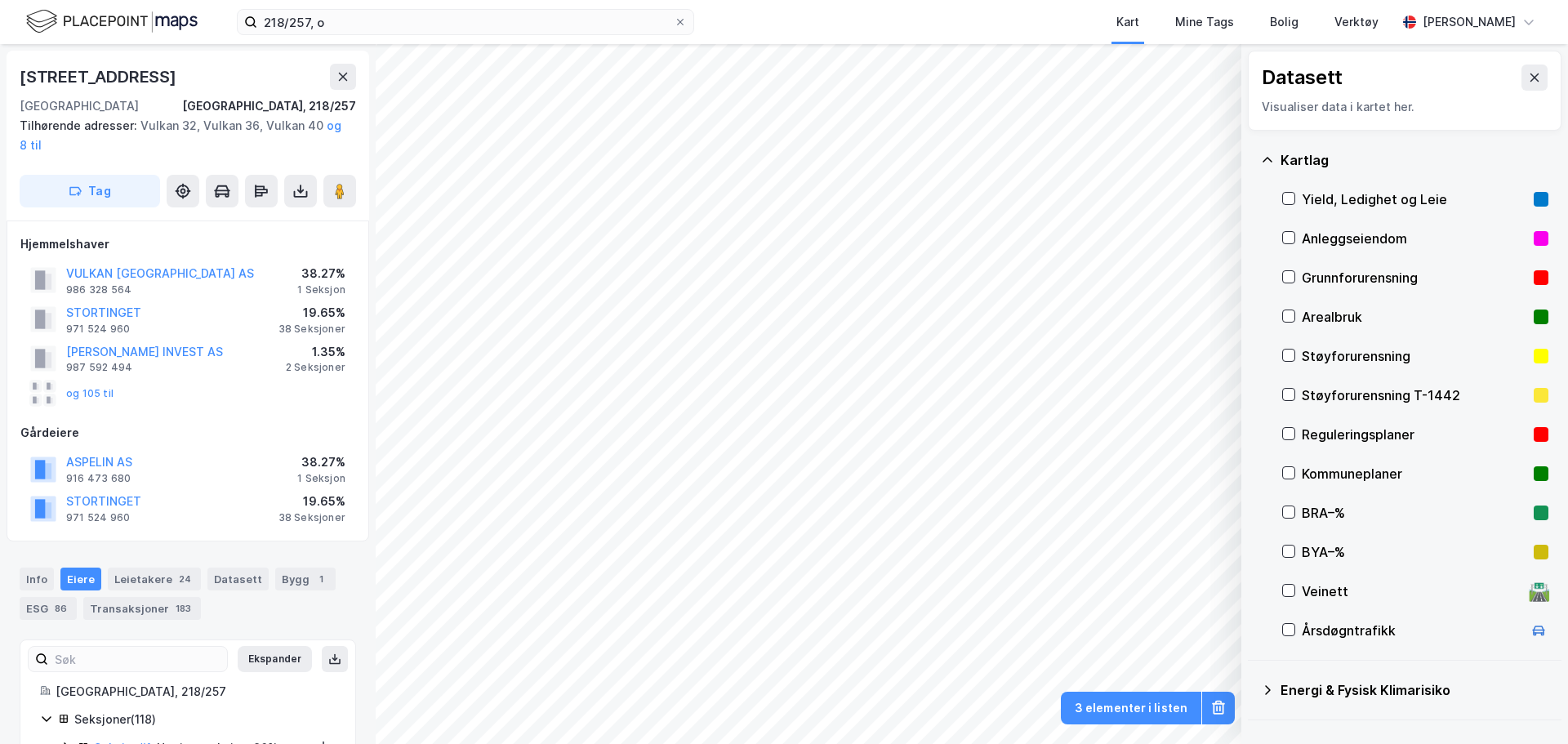
scroll to position [2, 0]
click at [288, 186] on button at bounding box center [300, 189] width 33 height 33
click at [240, 218] on div "Last ned grunnbok" at bounding box center [219, 222] width 94 height 13
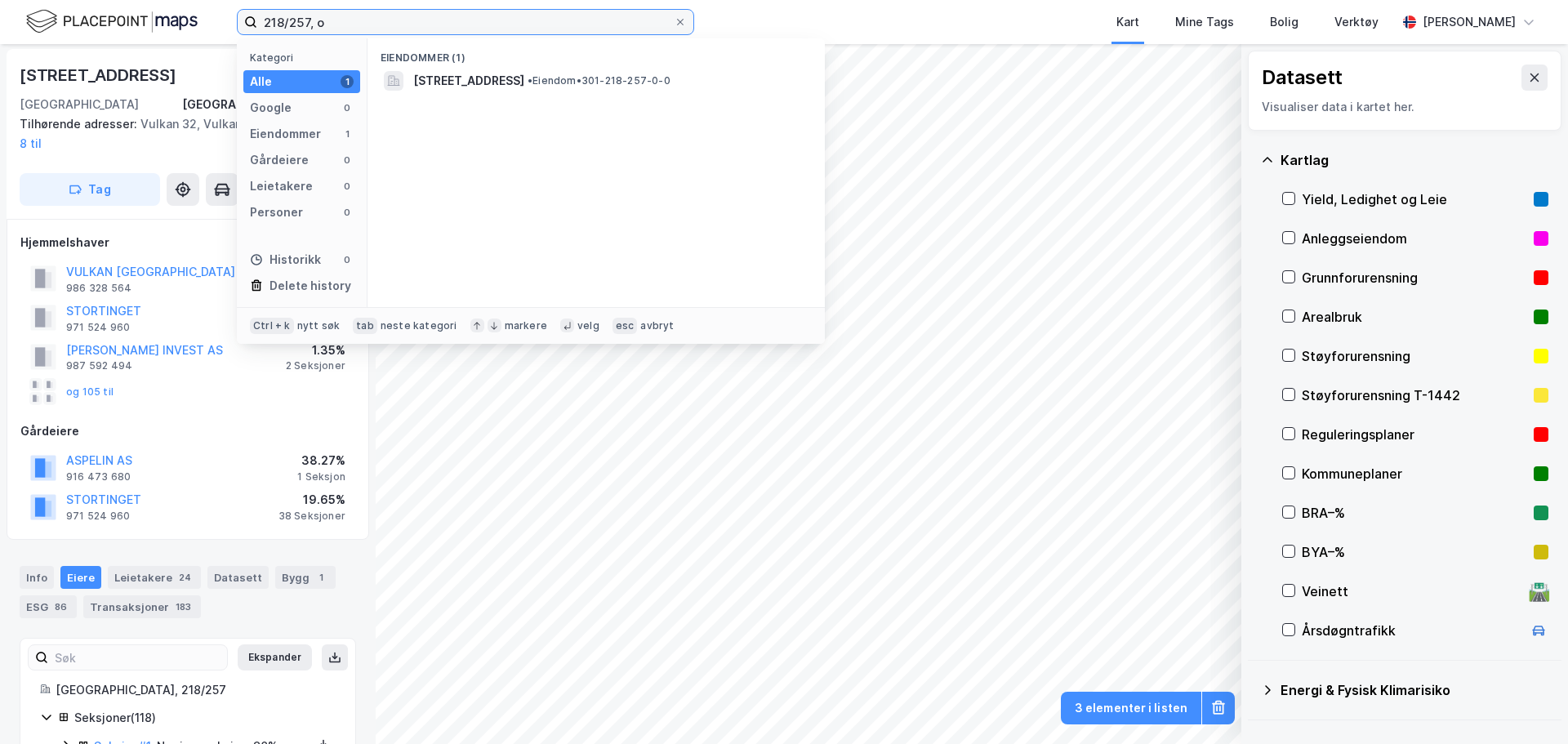
drag, startPoint x: 447, startPoint y: 22, endPoint x: 138, endPoint y: 39, distance: 309.5
click at [138, 39] on div "218/257, o Kategori Alle 1 Google 0 Eiendommer 1 Gårdeiere 0 Leietakere 0 Perso…" at bounding box center [784, 22] width 1568 height 44
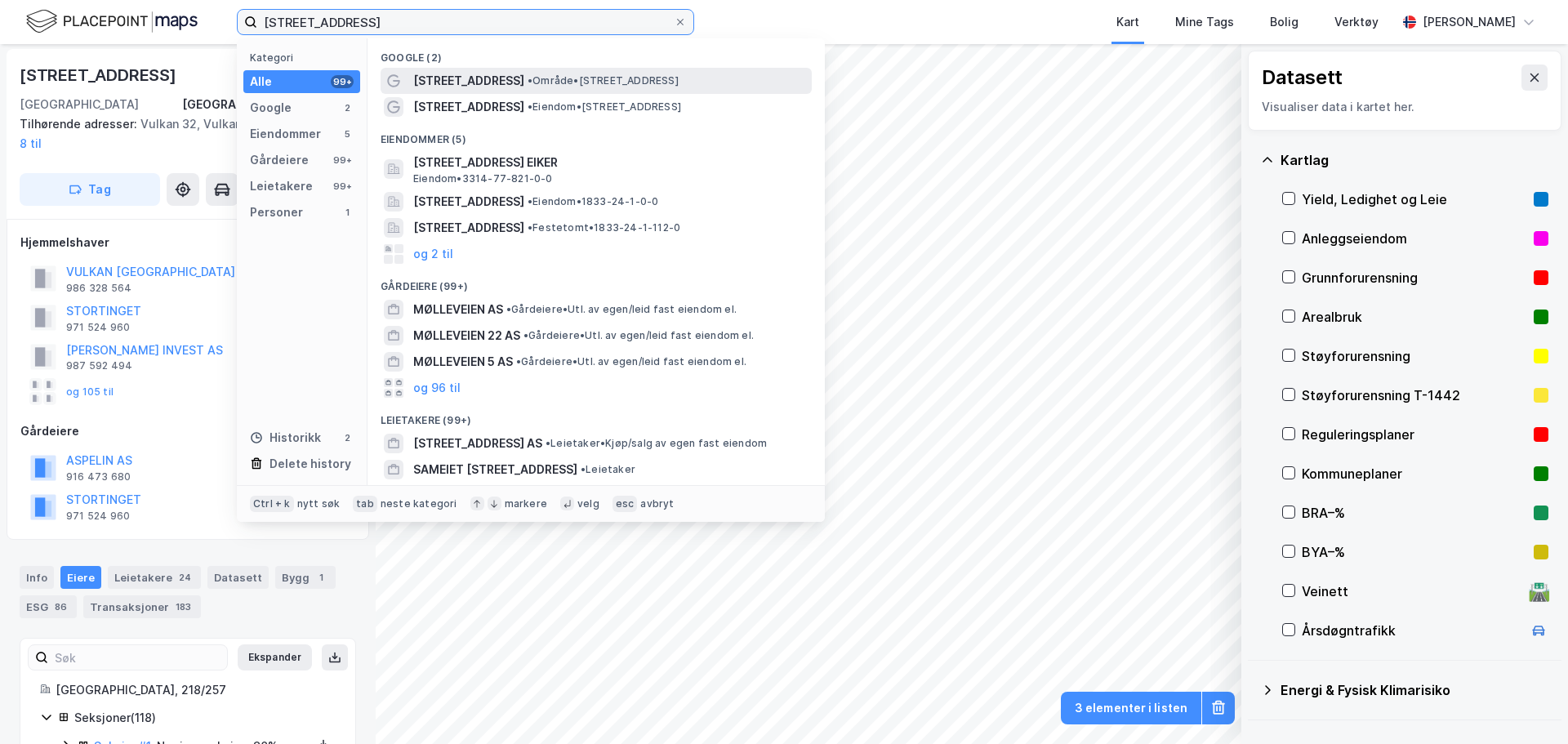
type input "[STREET_ADDRESS]"
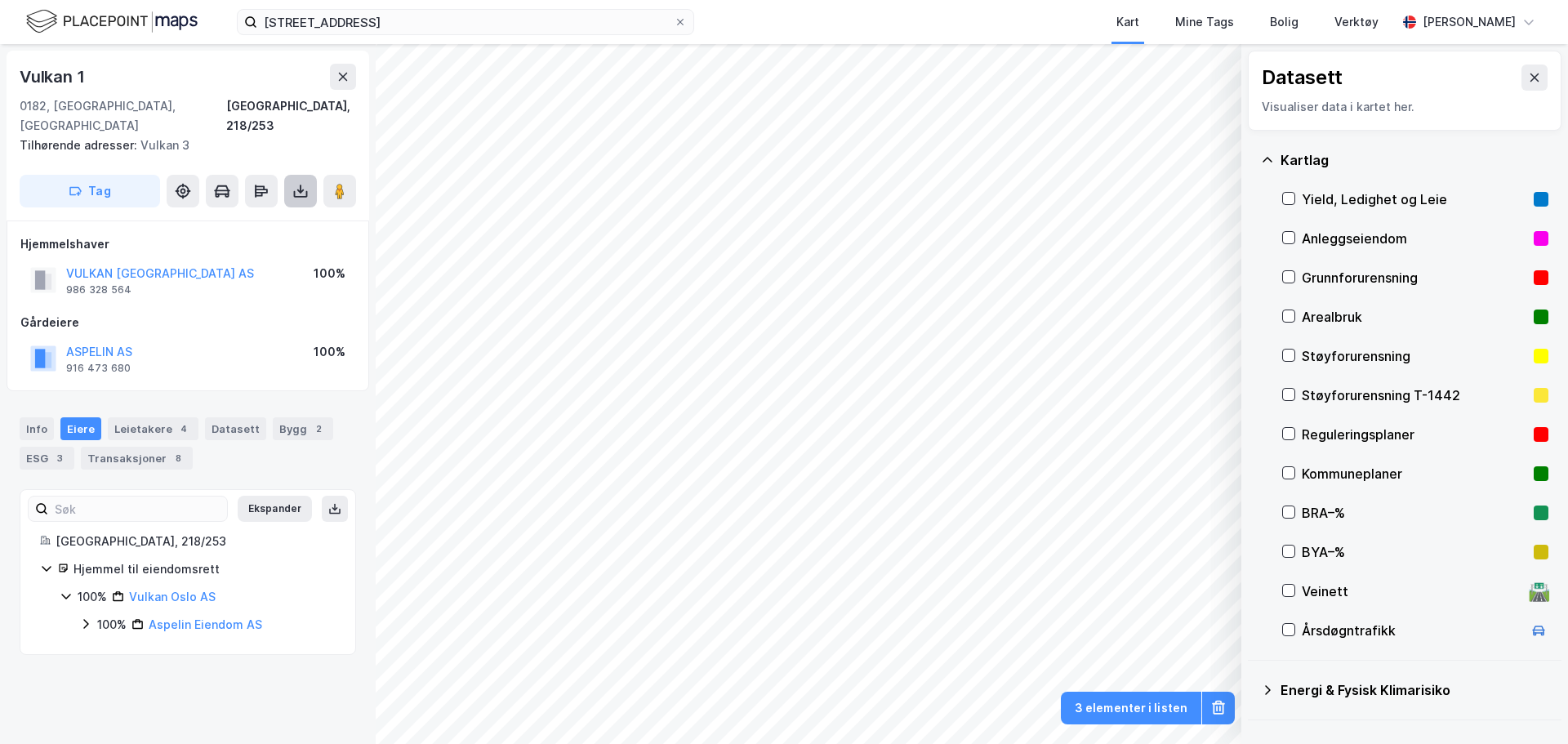
click at [297, 183] on icon at bounding box center [300, 191] width 16 height 16
click at [283, 211] on div "Last ned grunnbok" at bounding box center [229, 224] width 174 height 26
click at [140, 418] on div "Leietakere 4" at bounding box center [153, 429] width 90 height 23
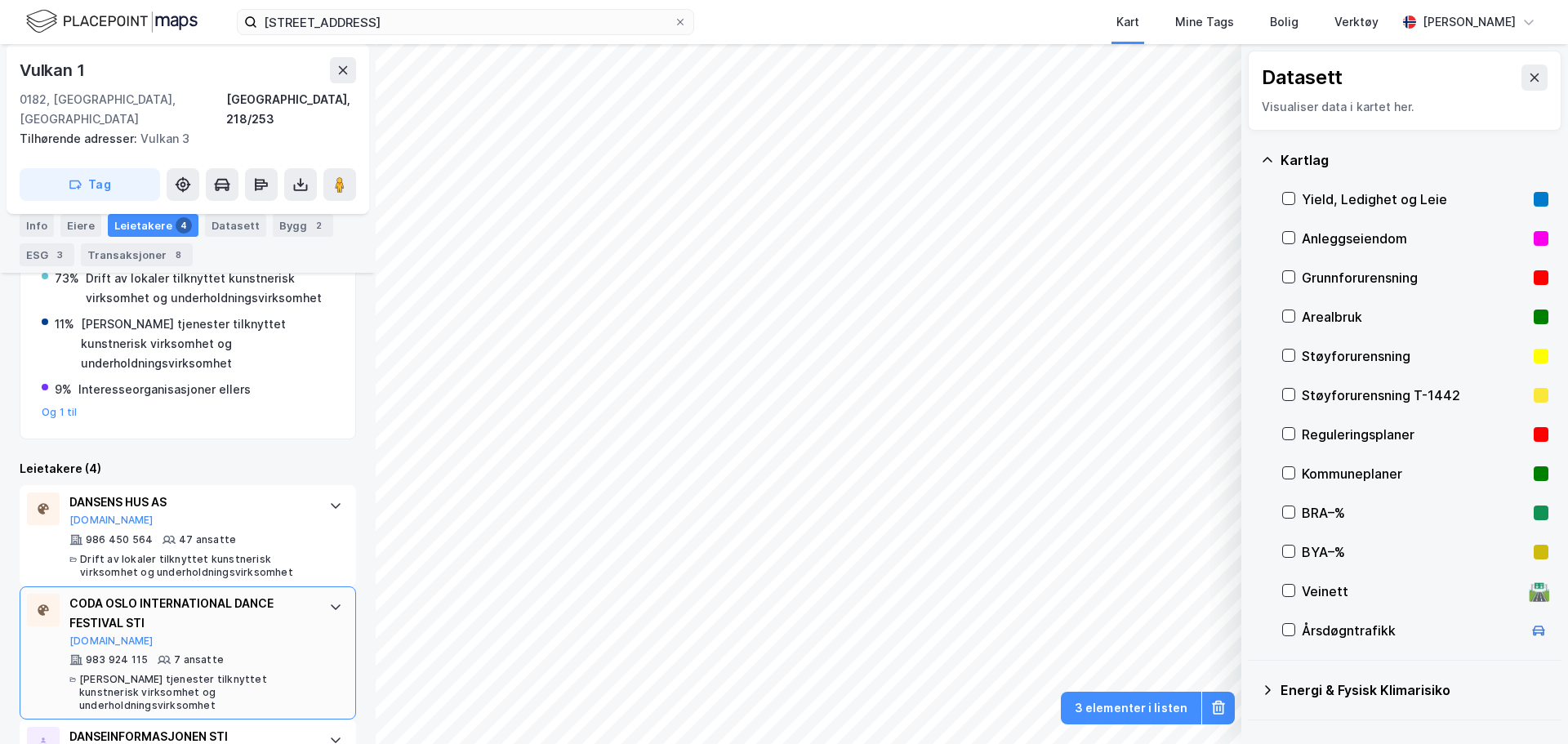
scroll to position [407, 0]
